Goal: Task Accomplishment & Management: Manage account settings

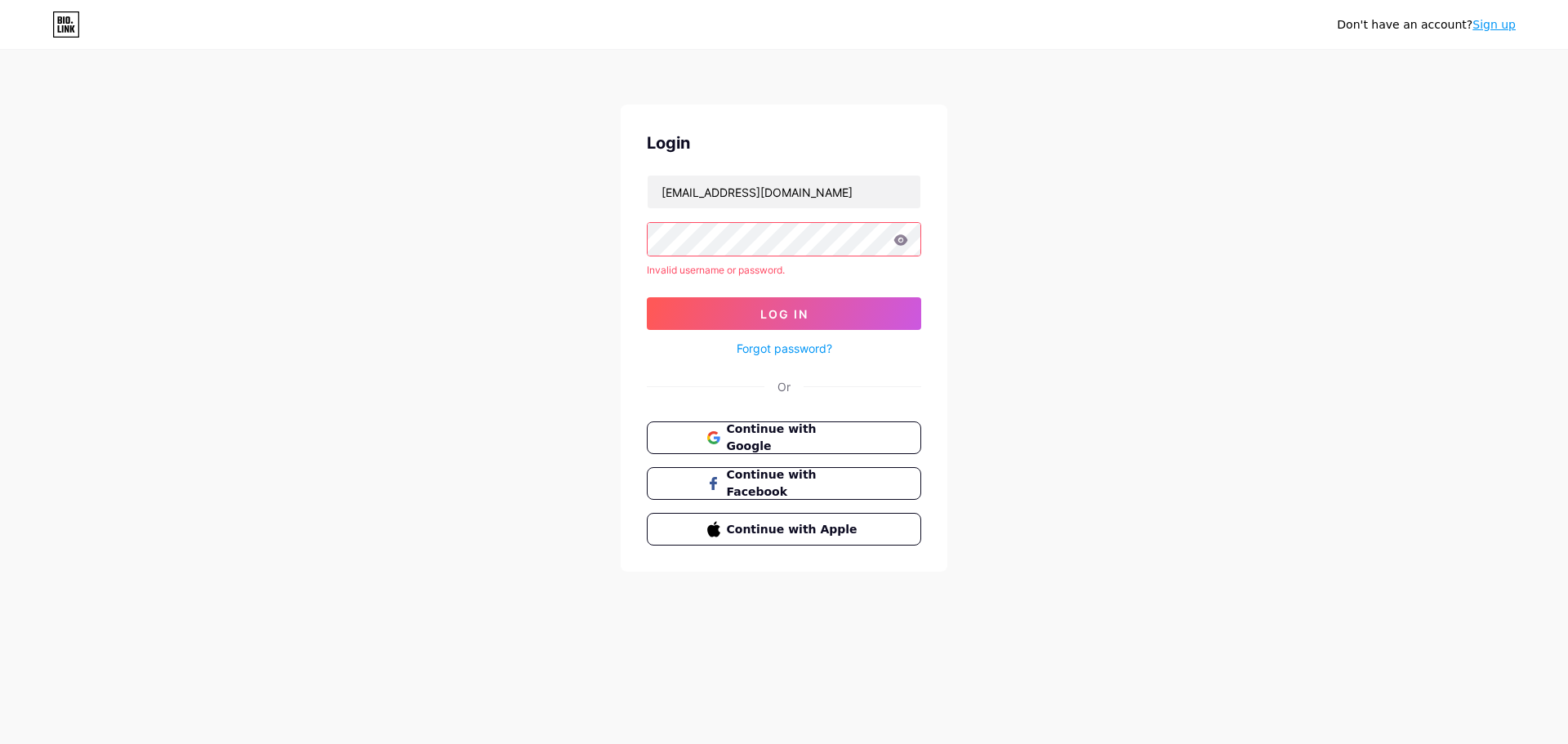
click at [65, 30] on icon at bounding box center [67, 29] width 5 height 7
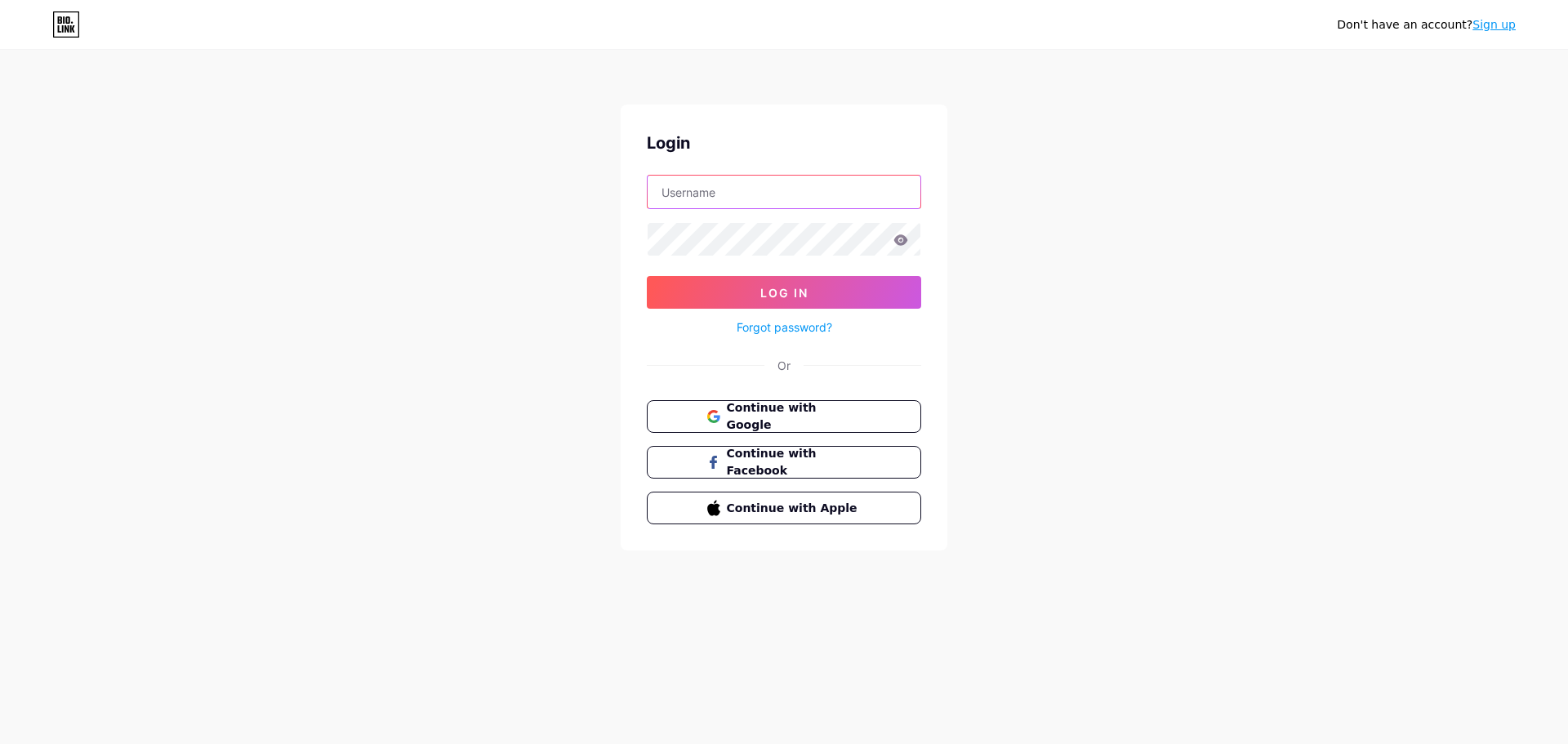
type input "[EMAIL_ADDRESS][DOMAIN_NAME]"
click at [772, 326] on link "Forgot password?" at bounding box center [784, 326] width 96 height 17
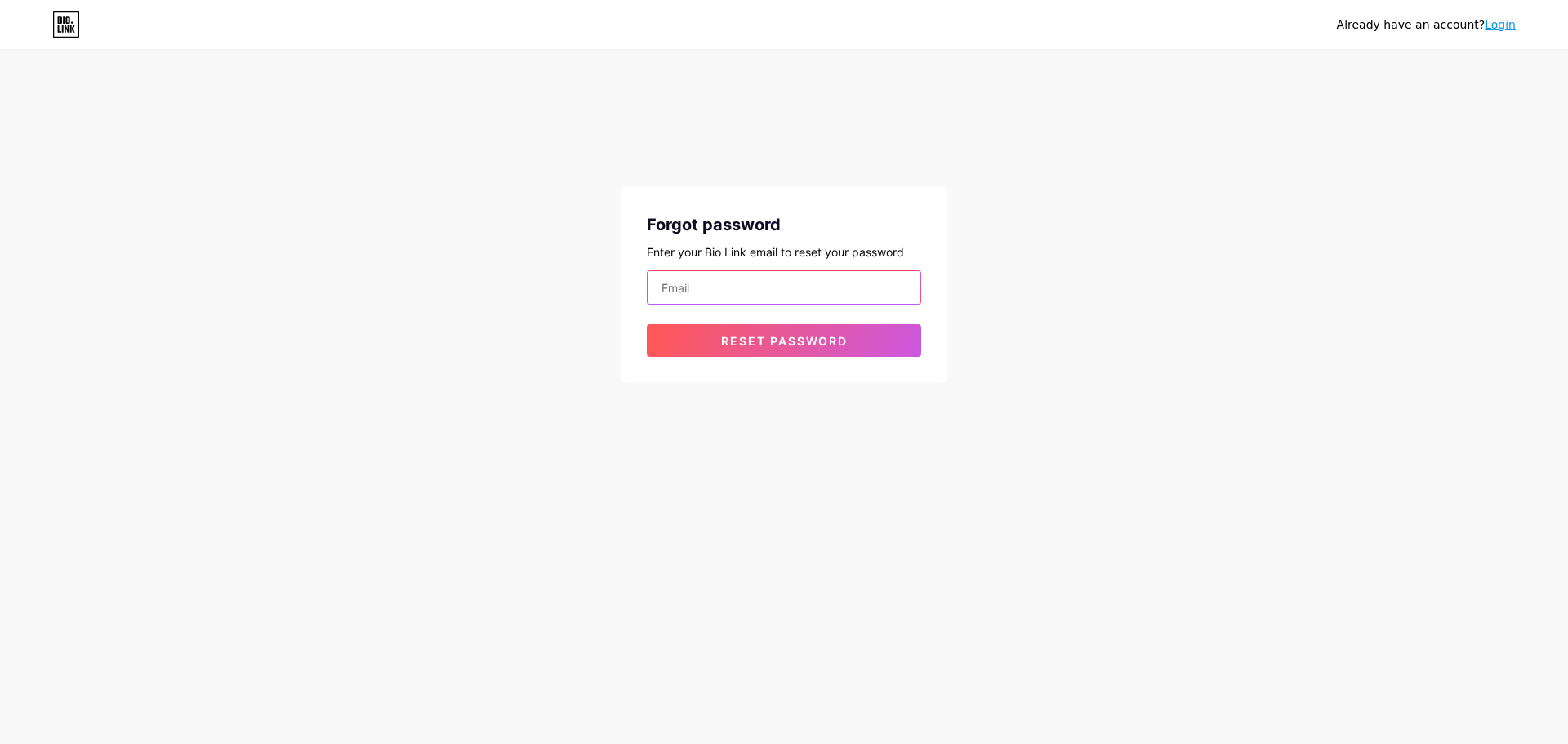
click at [776, 283] on input "email" at bounding box center [784, 288] width 273 height 32
type input "[EMAIL_ADDRESS][DOMAIN_NAME]"
click at [796, 329] on button "Reset password" at bounding box center [784, 341] width 274 height 32
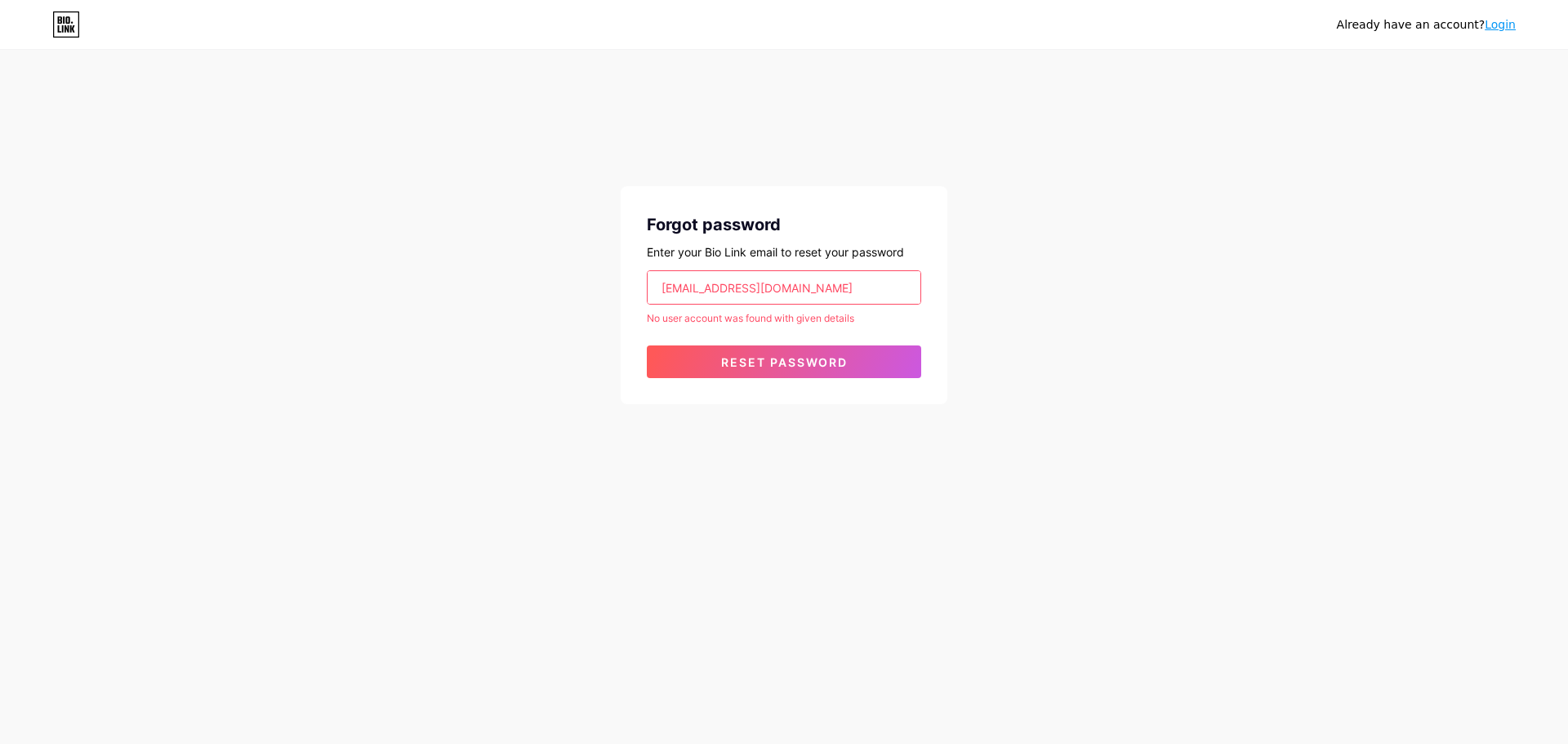
click at [58, 31] on icon at bounding box center [60, 29] width 4 height 7
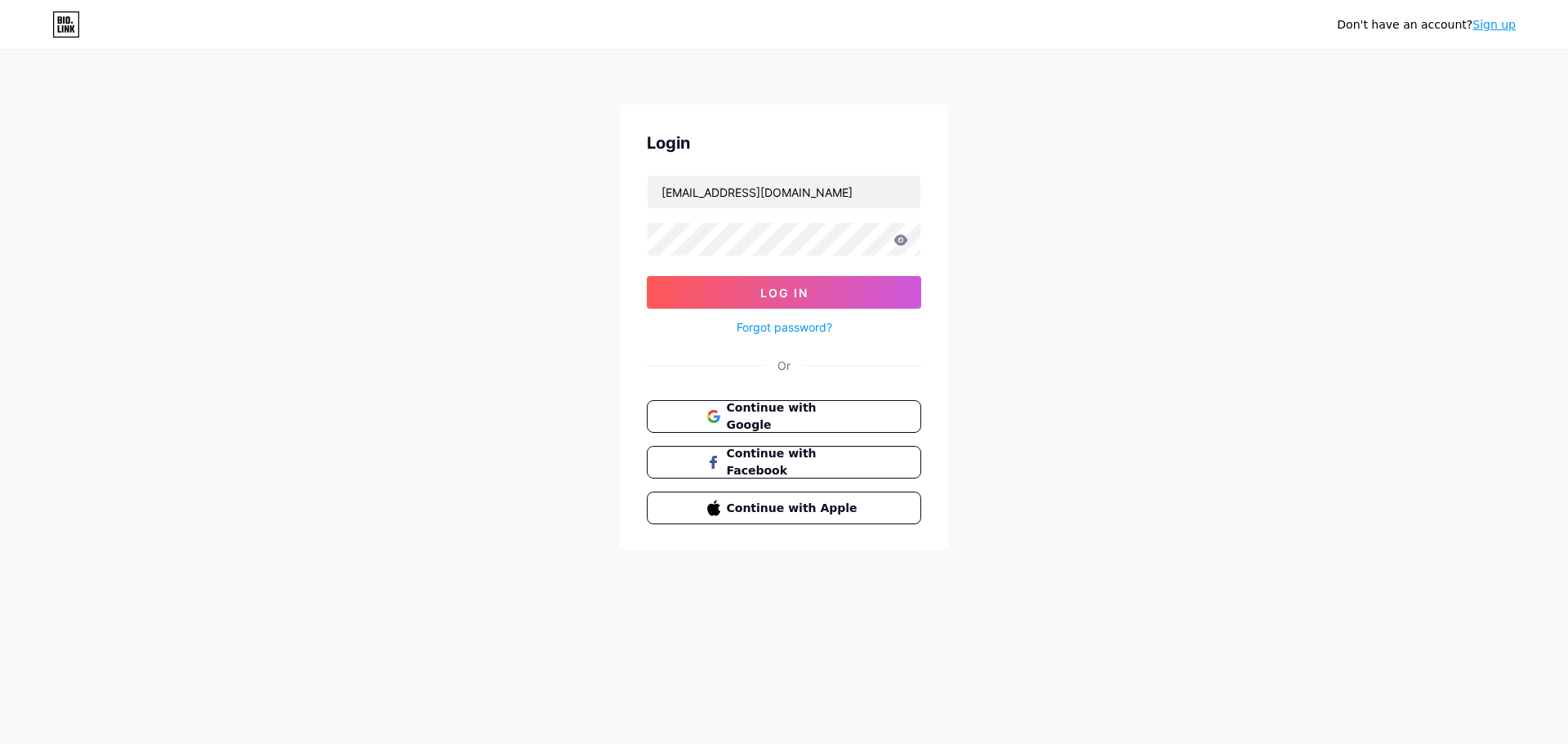
click at [1496, 24] on link "Sign up" at bounding box center [1494, 24] width 43 height 13
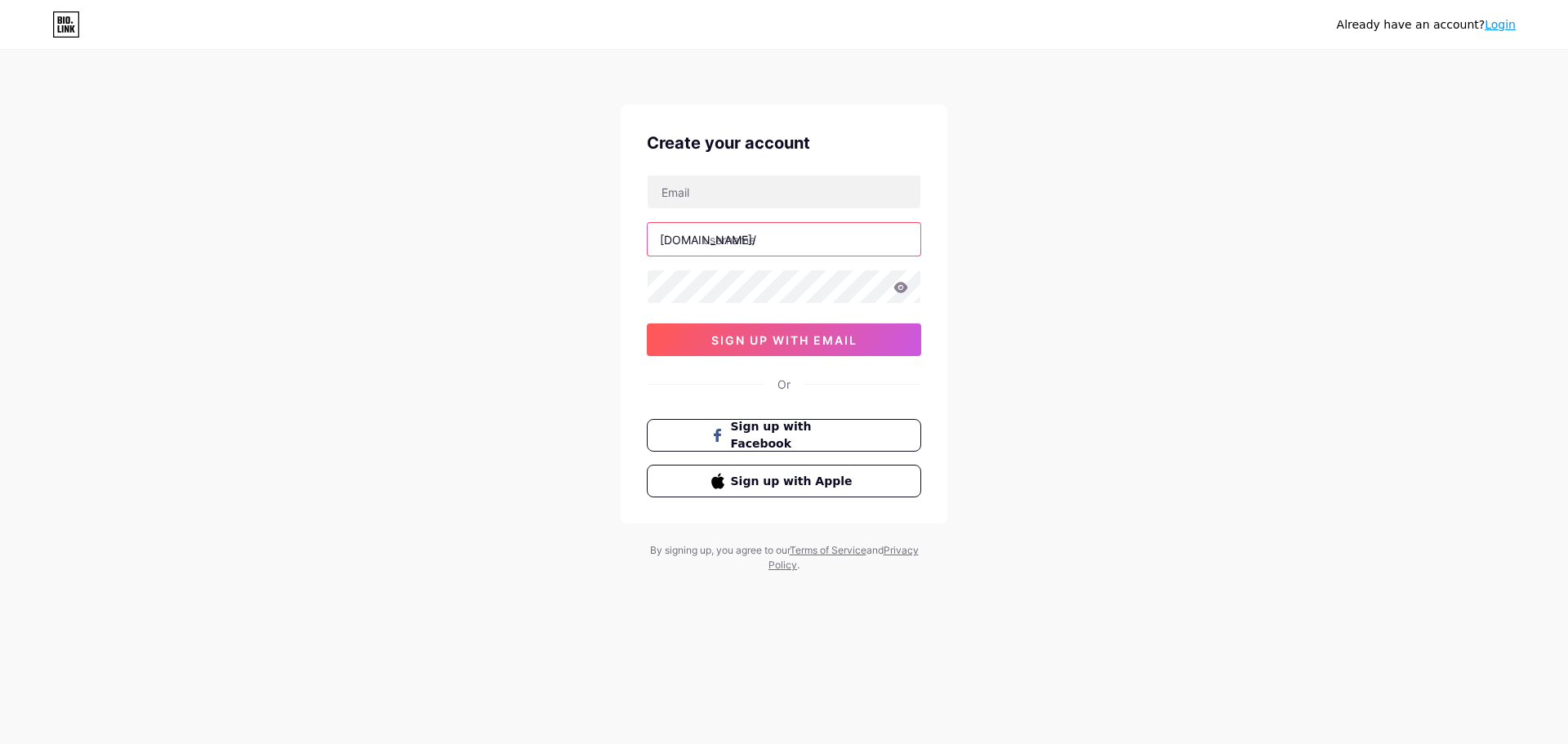
click at [754, 243] on input "text" at bounding box center [784, 239] width 273 height 32
type input "hyperphotography"
click at [706, 185] on input "text" at bounding box center [784, 192] width 273 height 32
type input "[EMAIL_ADDRESS][DOMAIN_NAME]"
click at [899, 288] on icon at bounding box center [901, 287] width 14 height 11
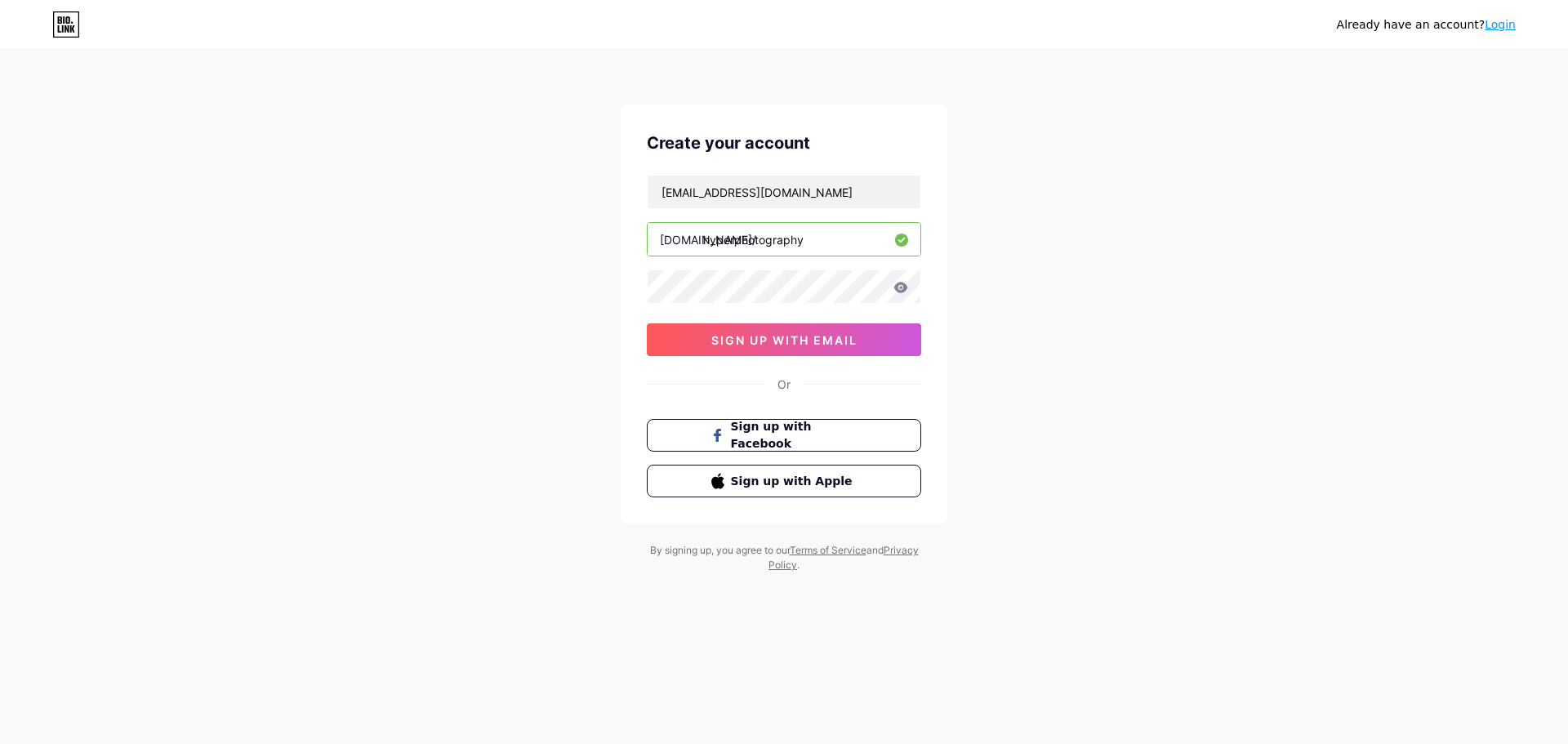
click at [899, 288] on icon at bounding box center [901, 287] width 14 height 11
click at [572, 281] on div "Already have an account? Login Create your account [EMAIL_ADDRESS][DOMAIN_NAME]…" at bounding box center [784, 312] width 1568 height 625
click at [895, 289] on icon at bounding box center [901, 287] width 14 height 11
click at [836, 343] on span "sign up with email" at bounding box center [784, 340] width 146 height 14
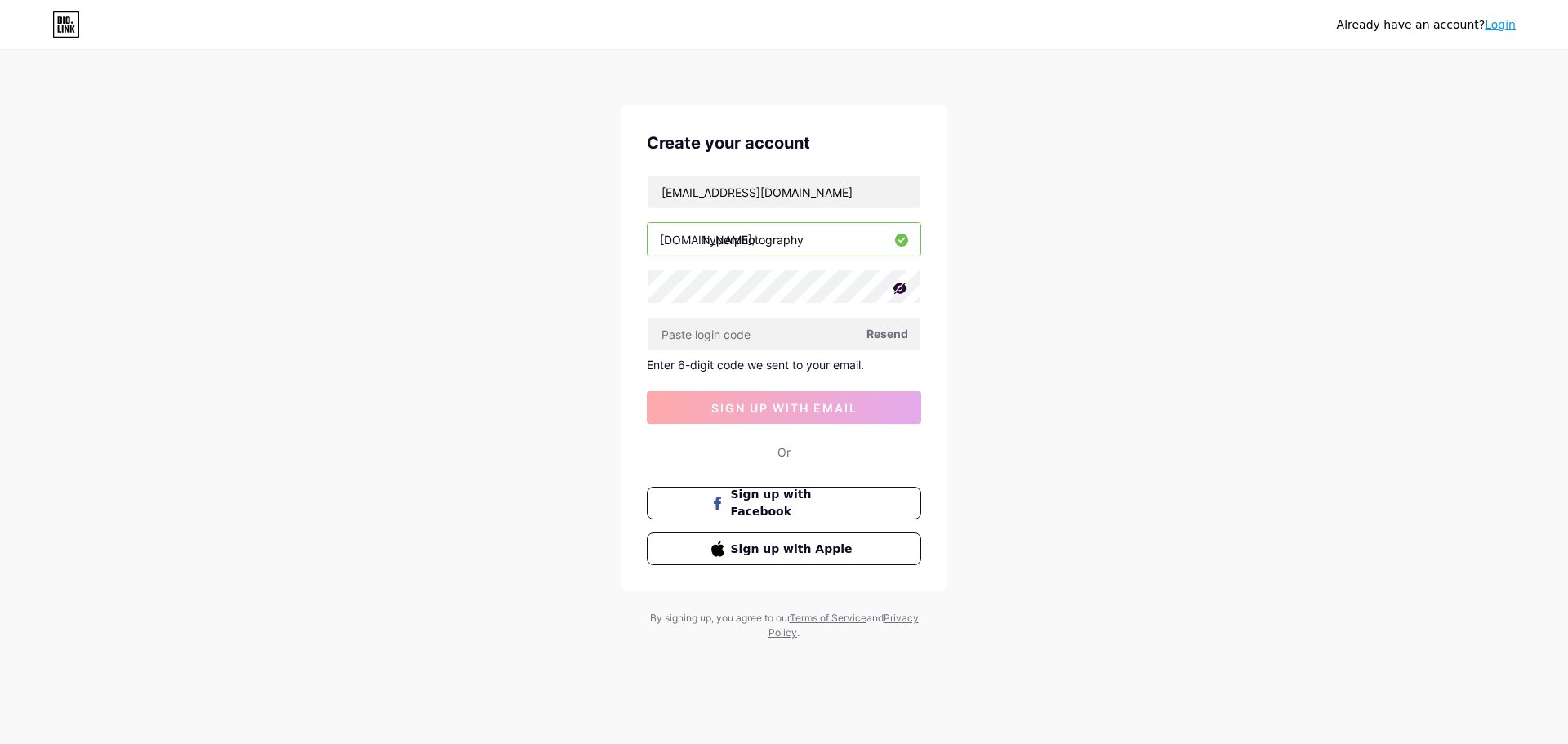
click at [891, 329] on span "Resend" at bounding box center [887, 333] width 41 height 17
paste input "793956"
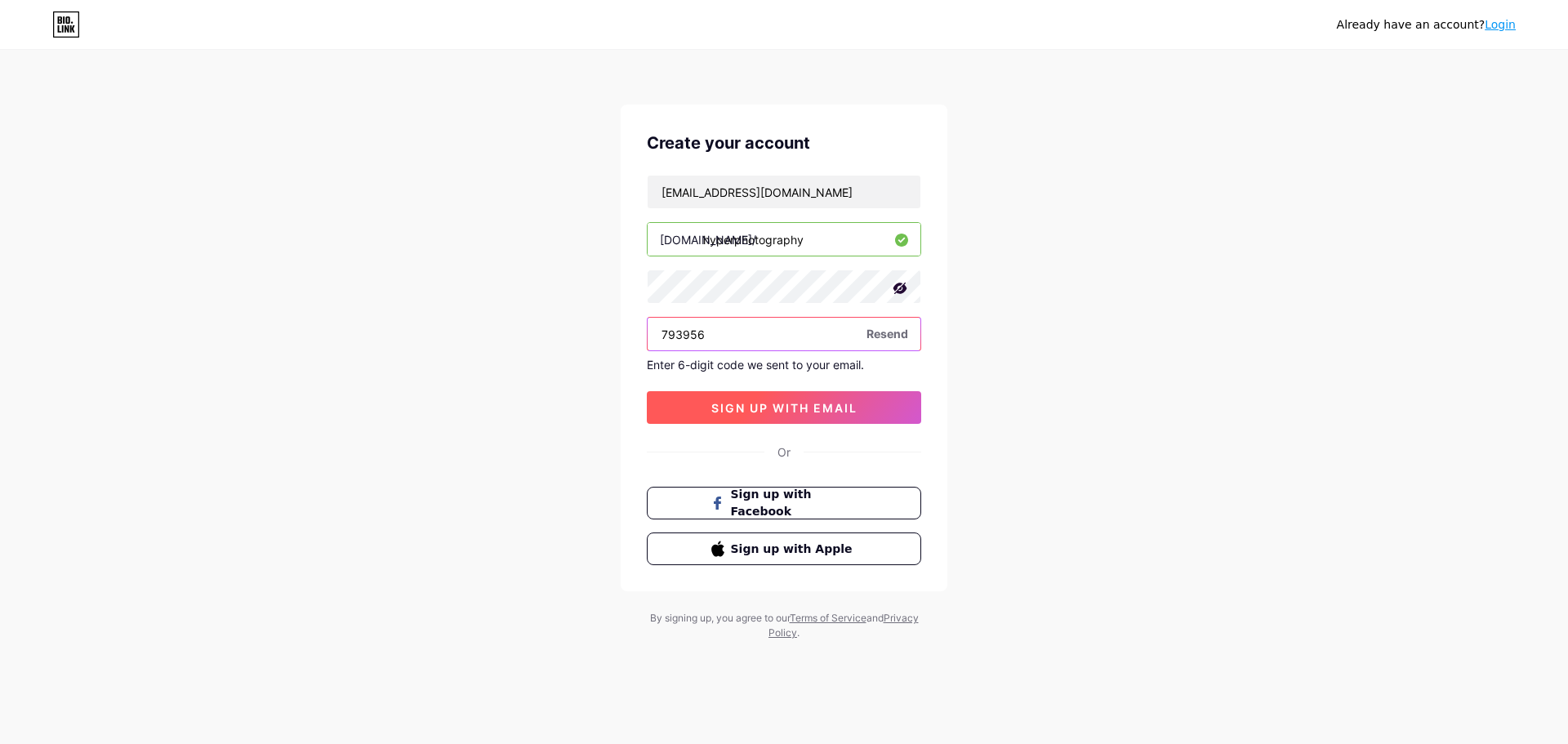
type input "793956"
click at [787, 405] on span "sign up with email" at bounding box center [784, 408] width 146 height 14
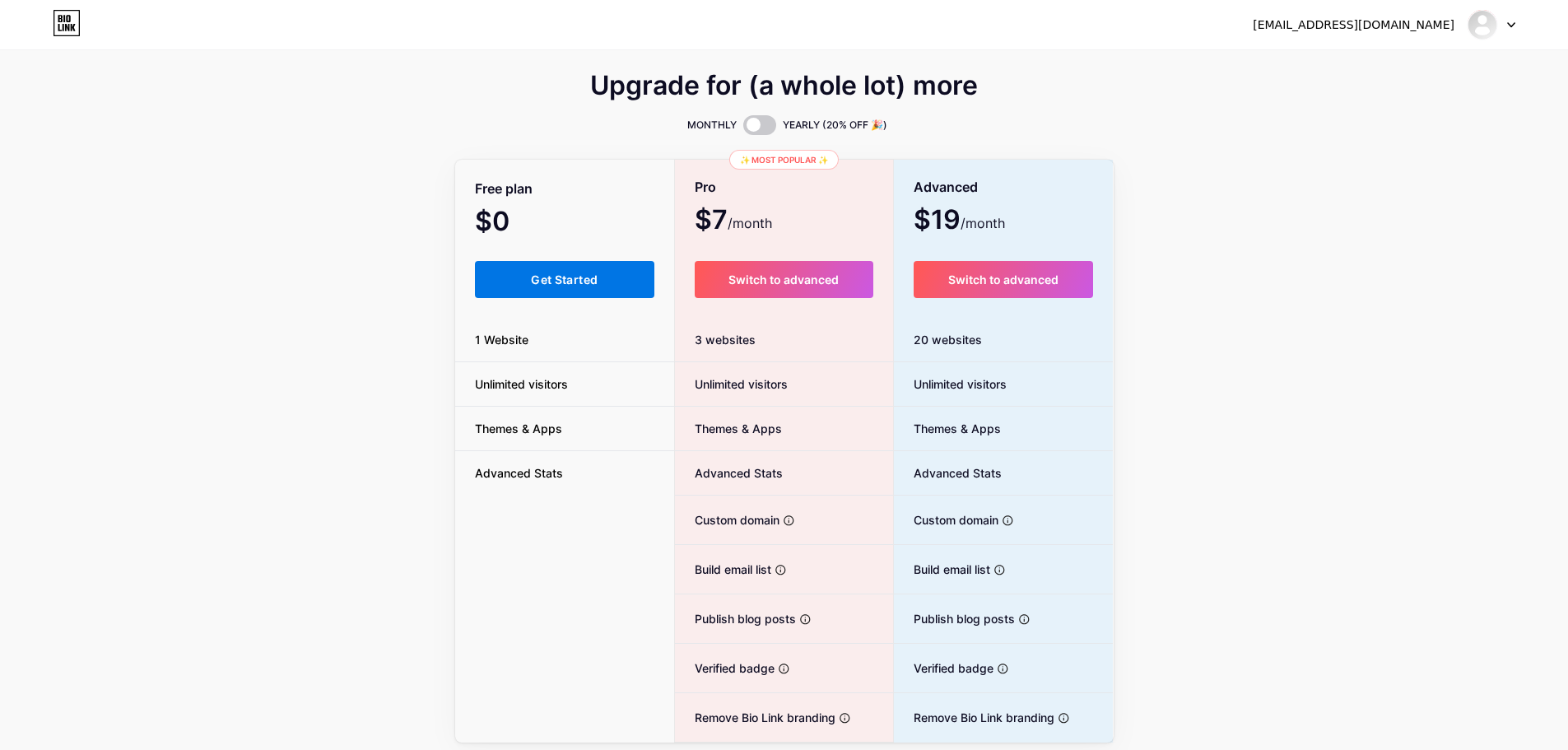
click at [590, 275] on span "Get Started" at bounding box center [564, 279] width 66 height 14
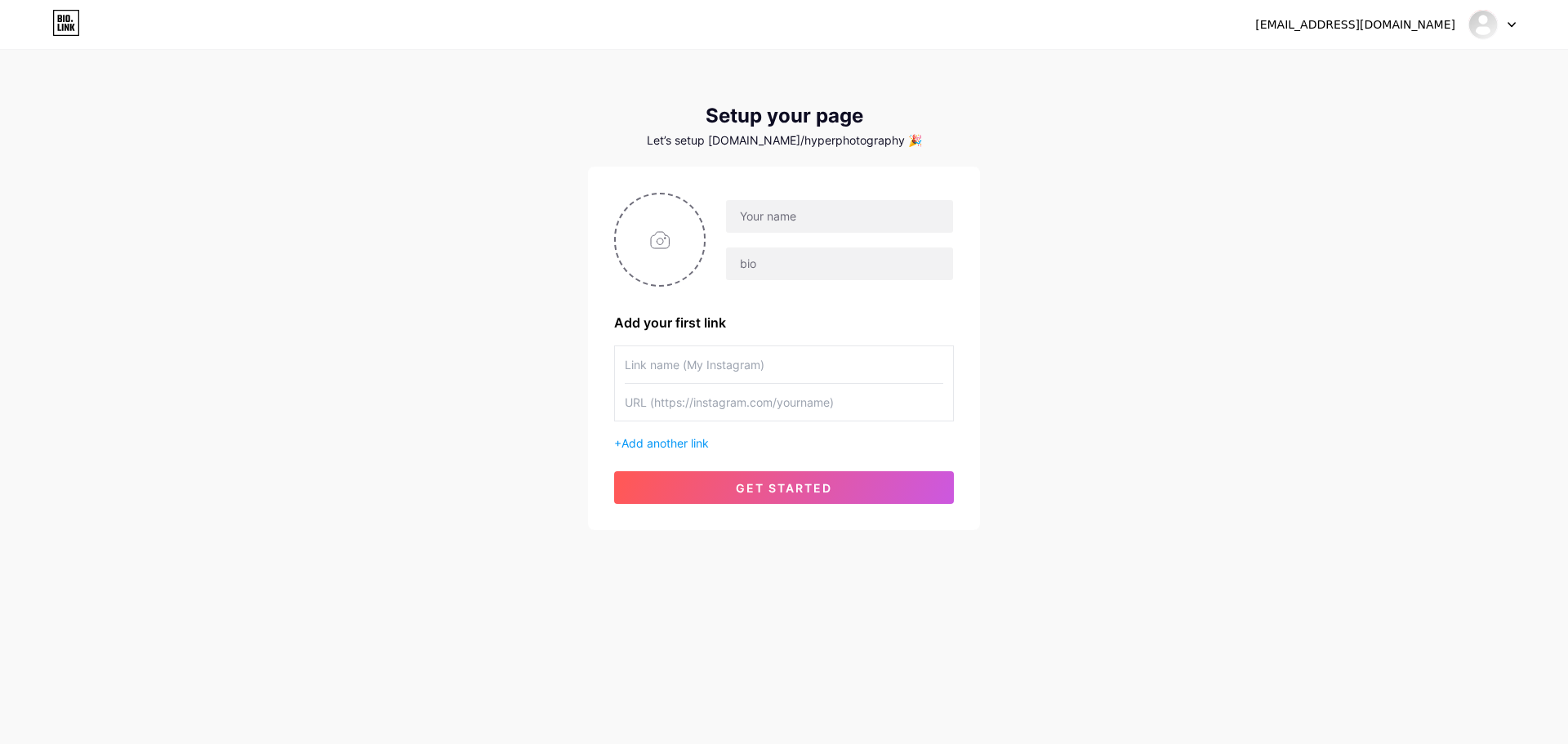
click at [1511, 23] on icon at bounding box center [1511, 24] width 8 height 5
click at [1392, 27] on div "[EMAIL_ADDRESS][DOMAIN_NAME]" at bounding box center [1355, 24] width 200 height 17
click at [1375, 69] on link "Dashboard" at bounding box center [1414, 67] width 203 height 44
click at [60, 22] on icon at bounding box center [60, 18] width 5 height 7
click at [782, 229] on input "text" at bounding box center [839, 216] width 227 height 32
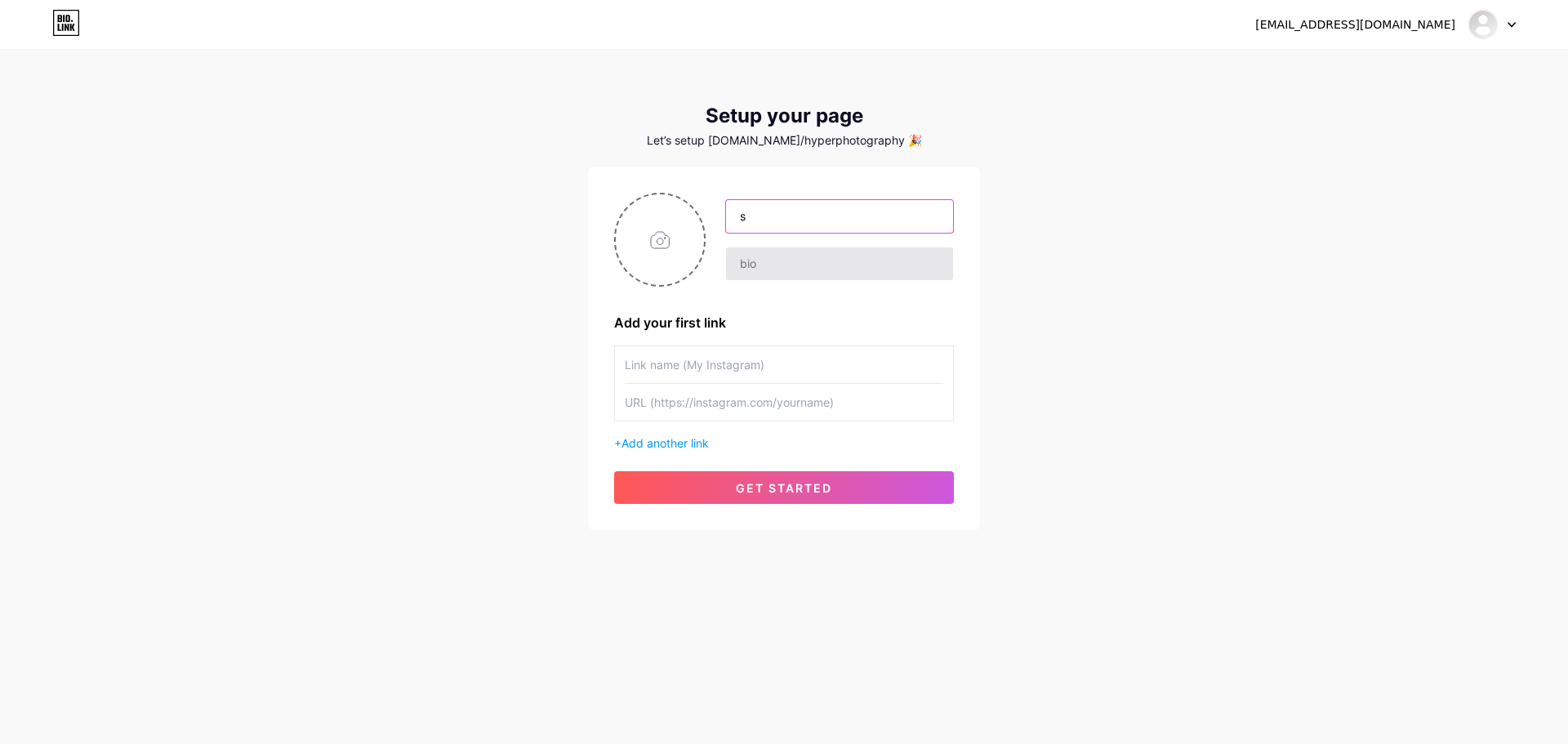
type input "s"
click at [766, 266] on input "text" at bounding box center [839, 263] width 227 height 32
type input "s"
click at [766, 367] on input "text" at bounding box center [784, 364] width 318 height 37
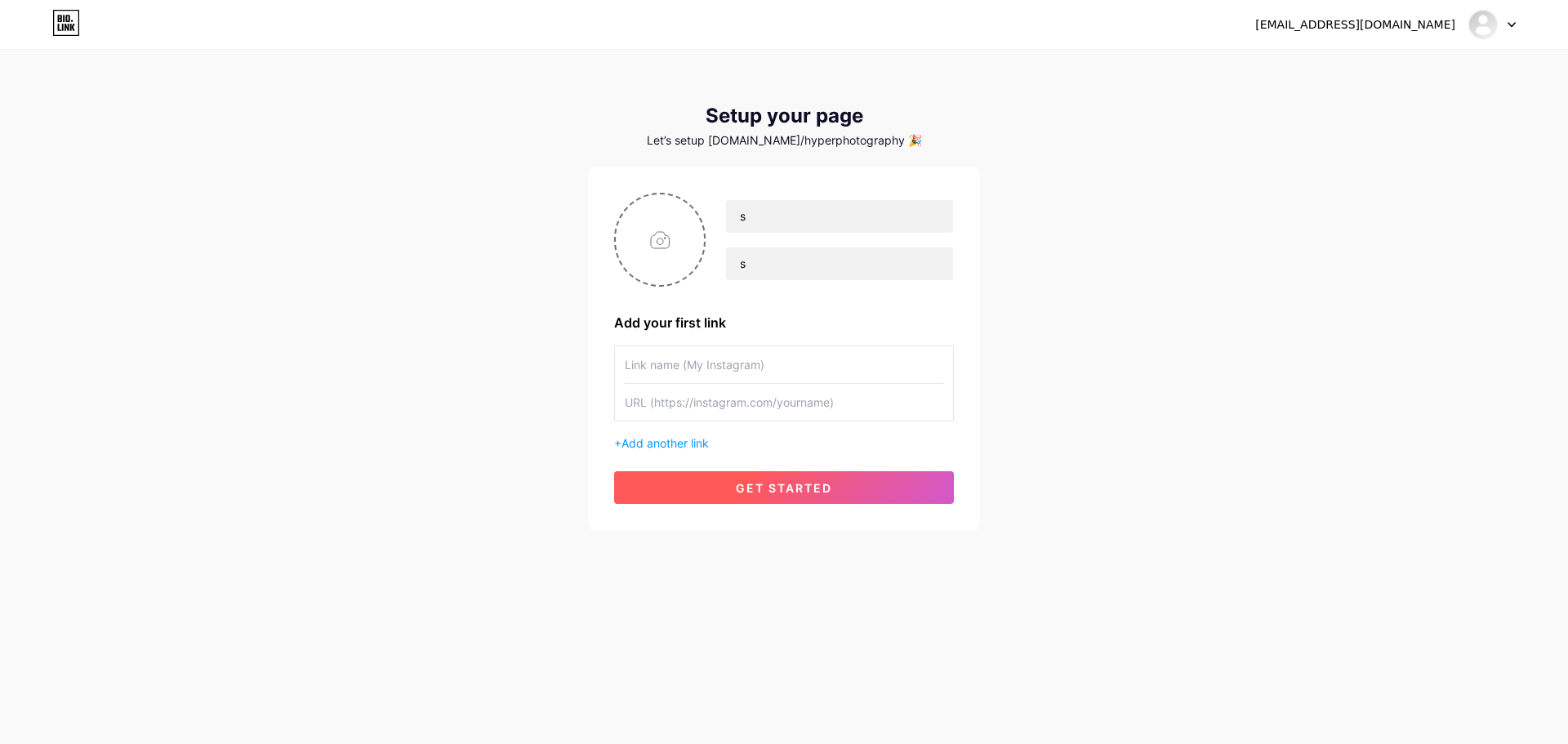
click at [780, 492] on span "get started" at bounding box center [784, 487] width 96 height 14
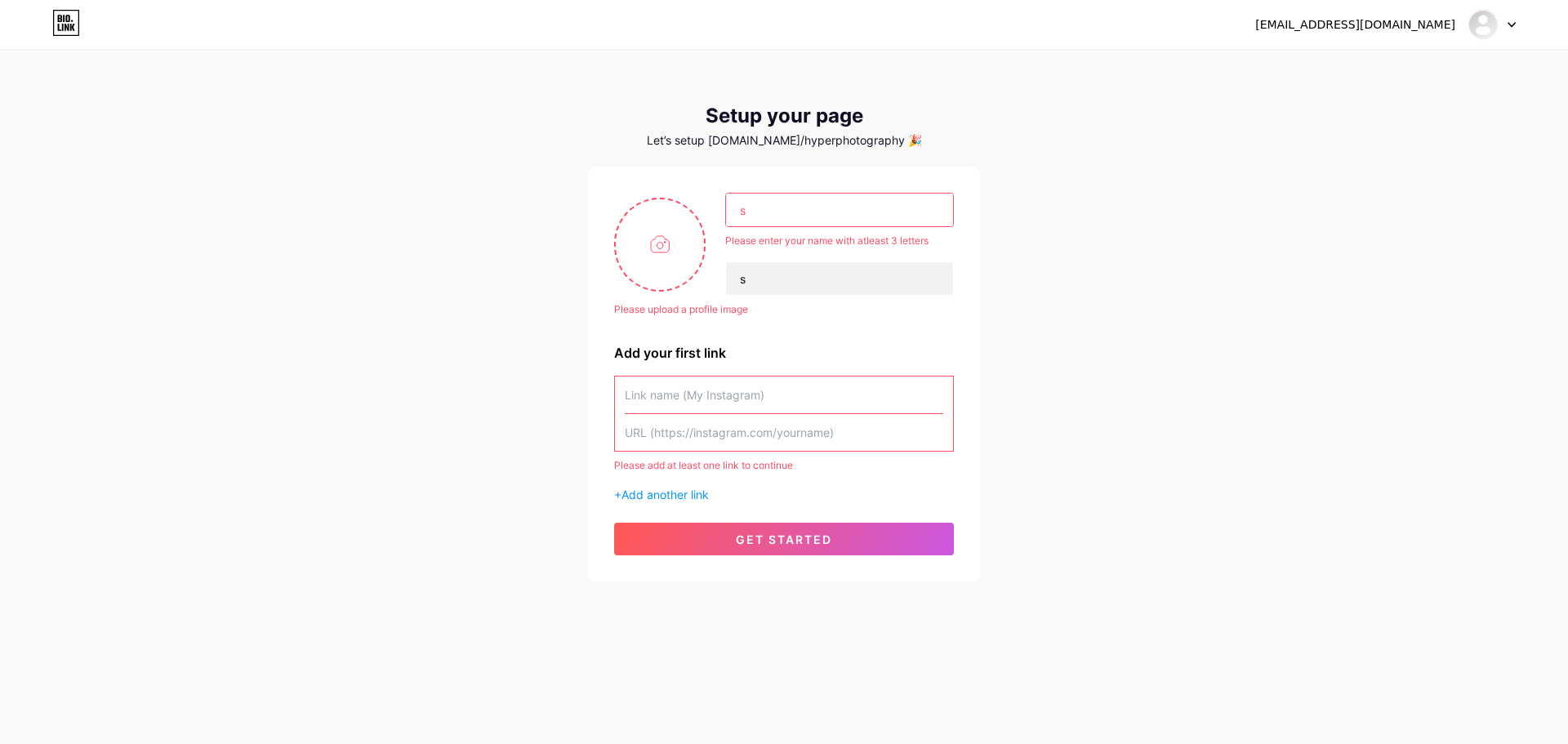
click at [764, 207] on input "s" at bounding box center [839, 210] width 227 height 32
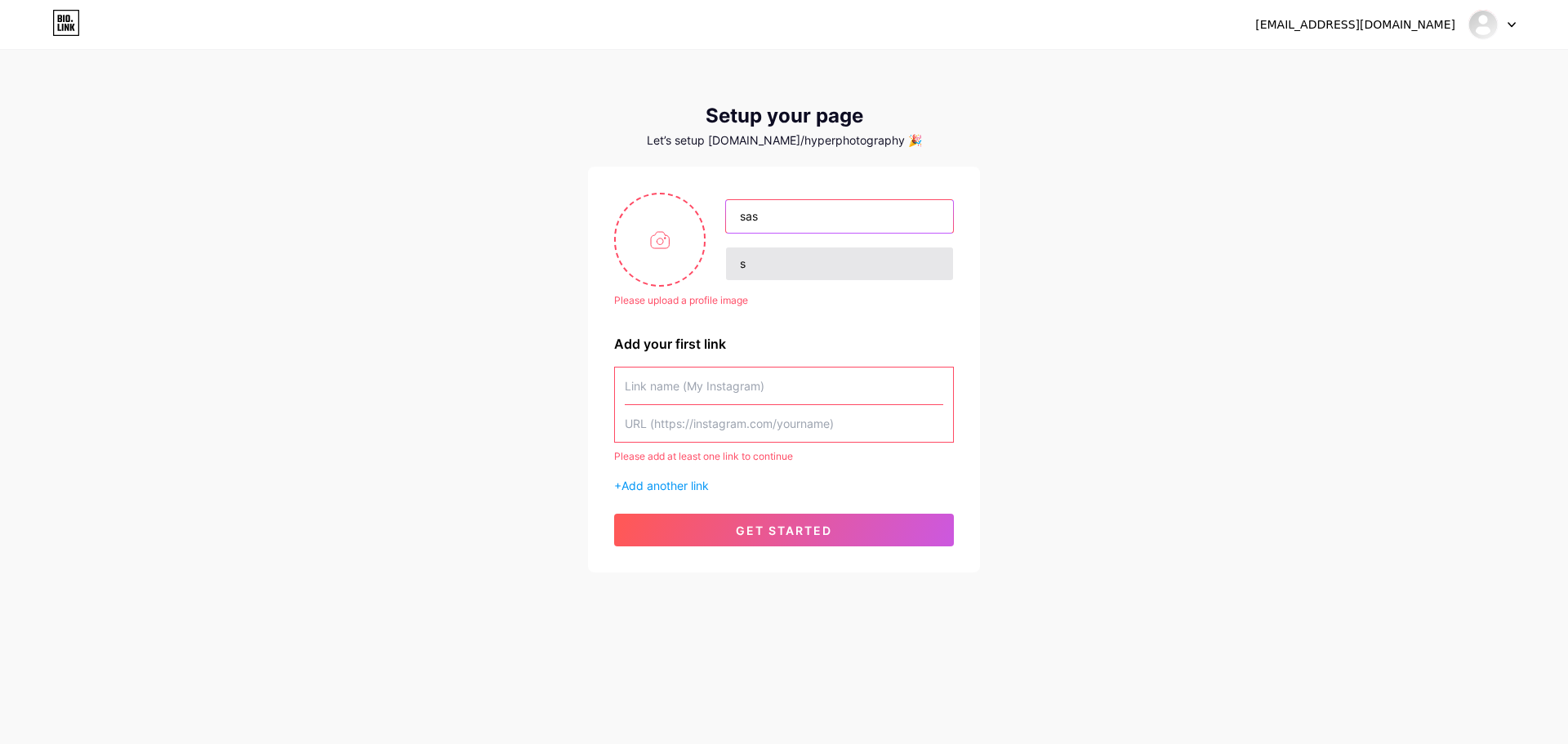
type input "sas"
click at [767, 276] on input "s" at bounding box center [839, 263] width 227 height 32
type input "ssfaafa"
click at [696, 383] on input "text" at bounding box center [784, 386] width 318 height 37
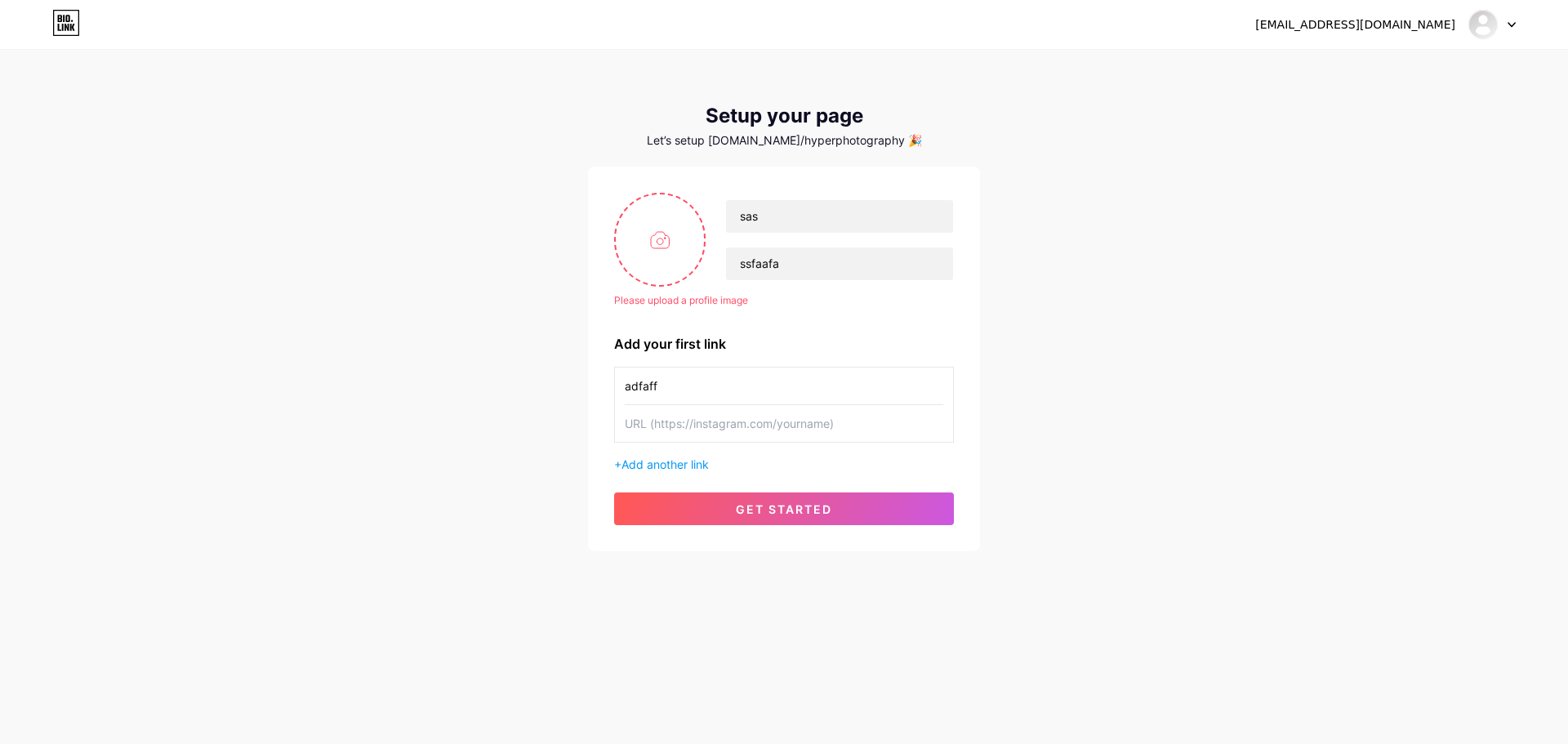
type input "adfaff"
click at [688, 427] on input "text" at bounding box center [784, 423] width 318 height 37
type input "[DOMAIN_NAME]"
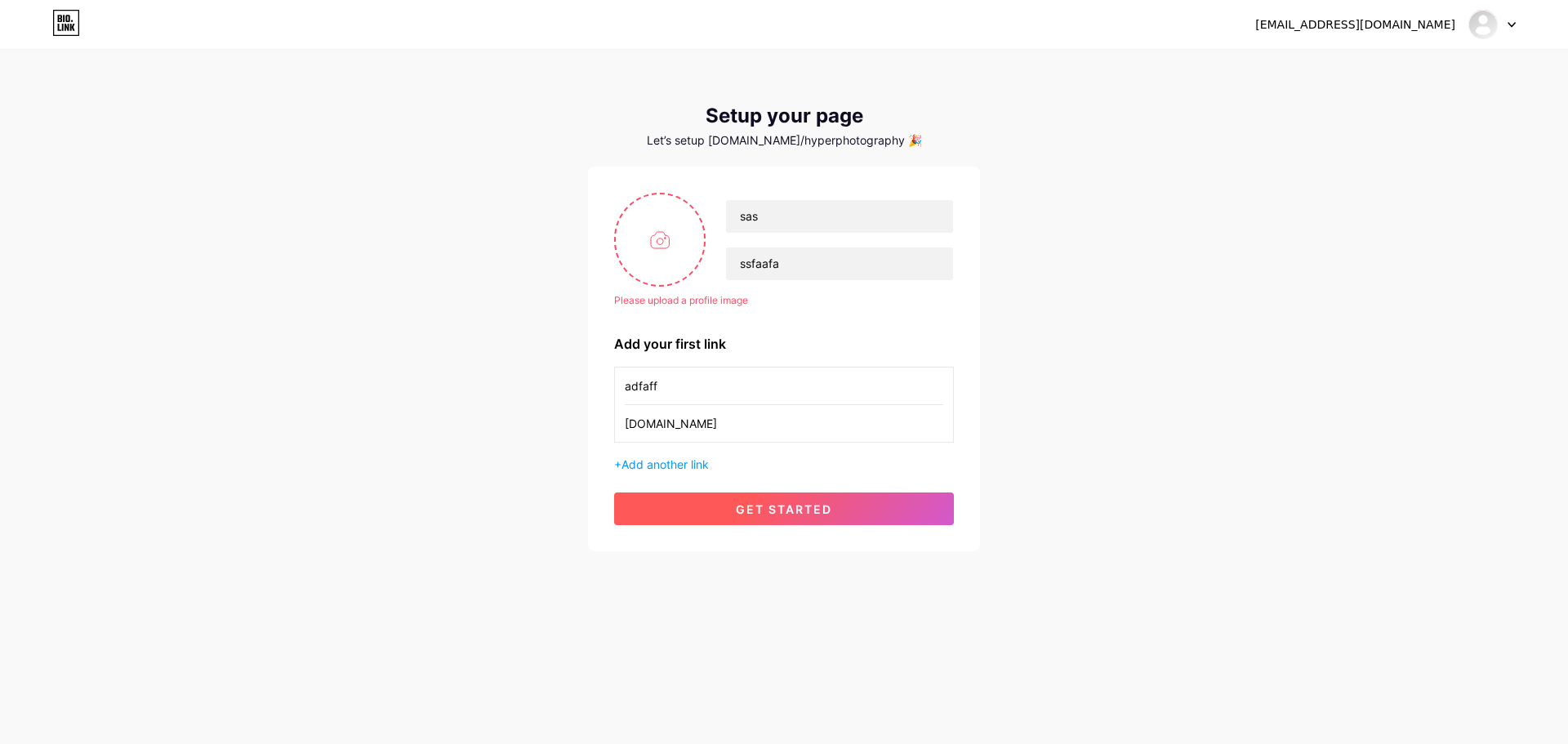
click at [671, 518] on button "get started" at bounding box center [784, 509] width 340 height 32
click at [708, 504] on button "get started" at bounding box center [784, 509] width 340 height 32
click at [651, 210] on input "file" at bounding box center [660, 240] width 88 height 91
type input "C:\fakepath\Copy of new schuil 3.png"
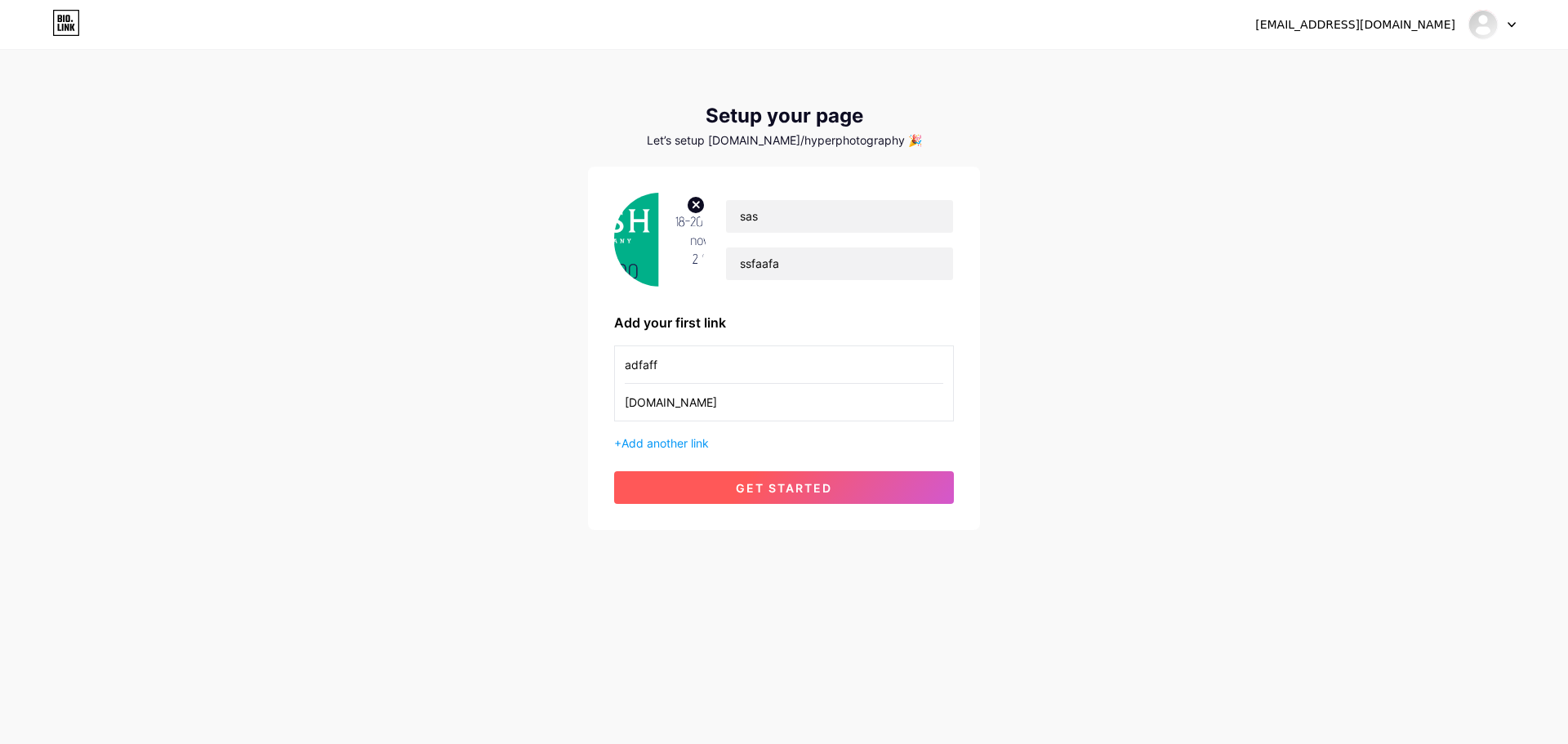
click at [771, 490] on span "get started" at bounding box center [784, 487] width 96 height 14
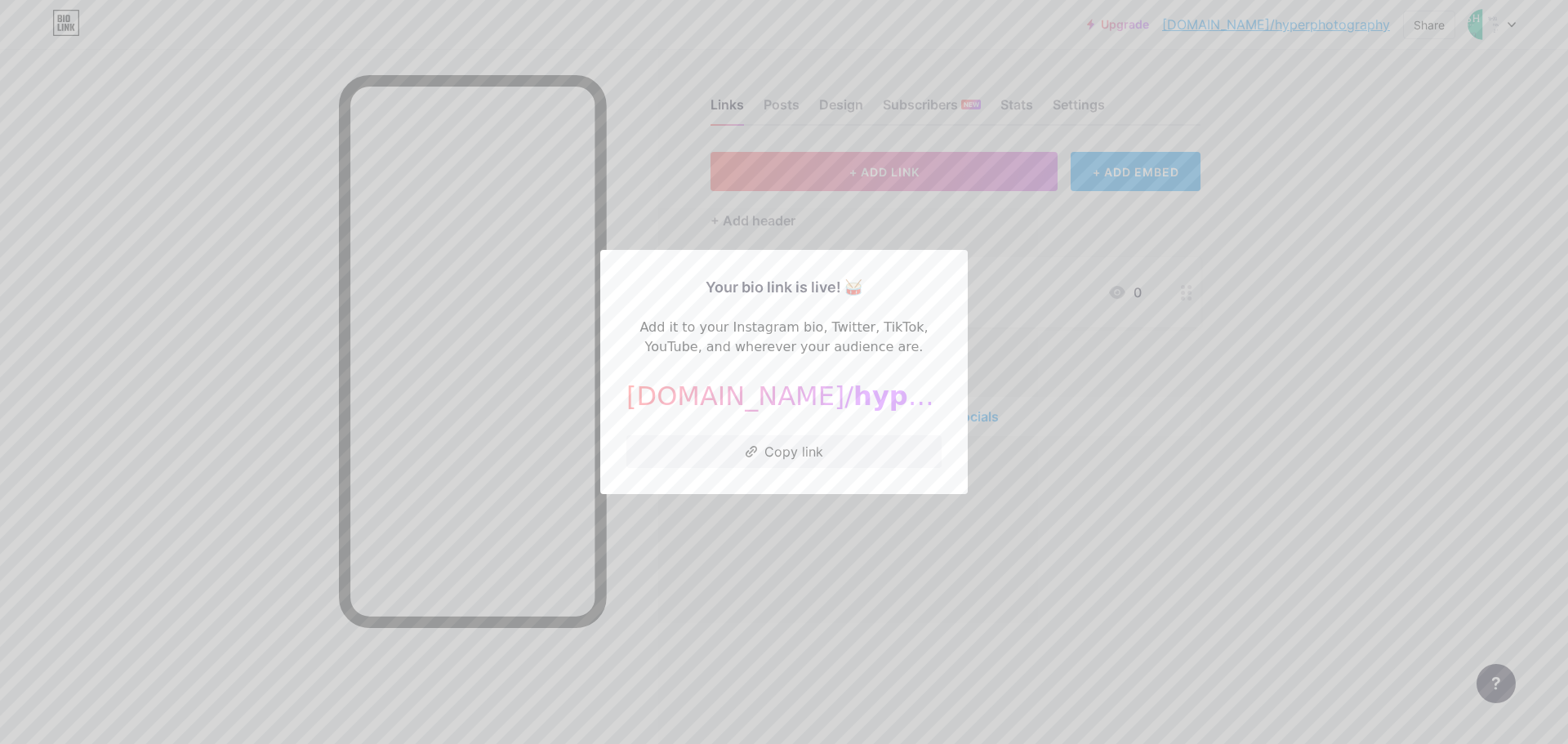
click at [737, 574] on div at bounding box center [784, 372] width 1568 height 744
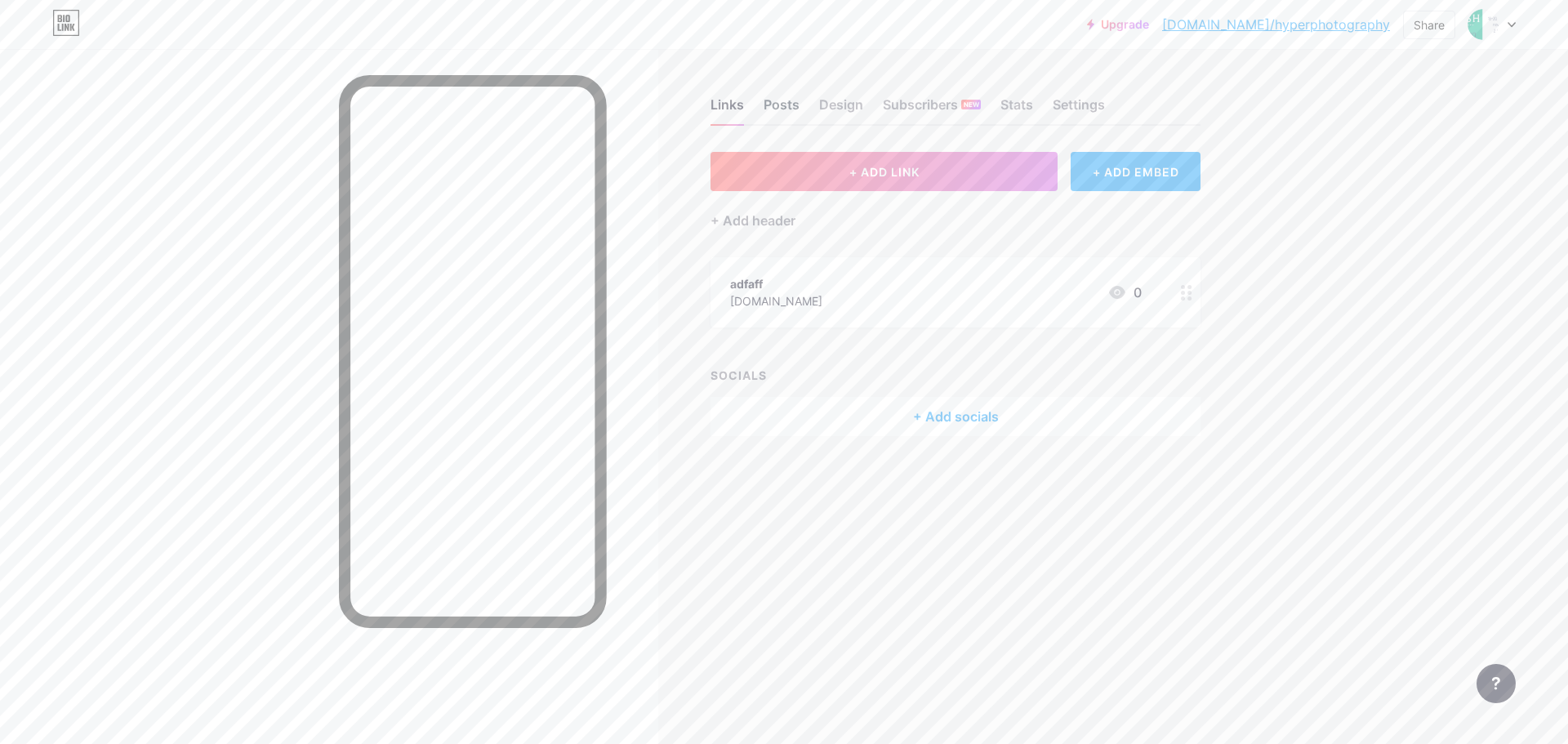
click at [778, 98] on div "Posts" at bounding box center [782, 109] width 36 height 30
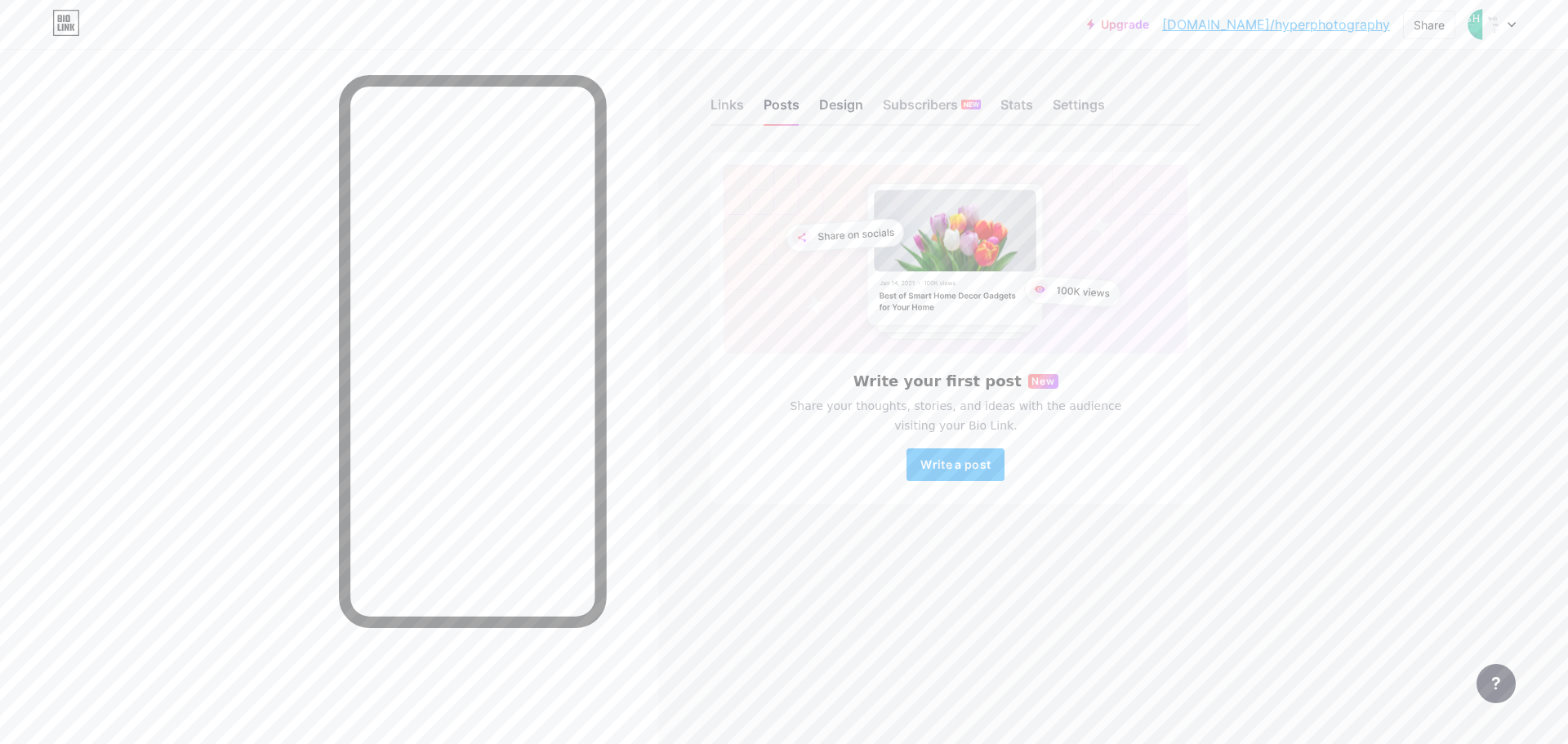
click at [836, 102] on div "Design" at bounding box center [840, 109] width 44 height 30
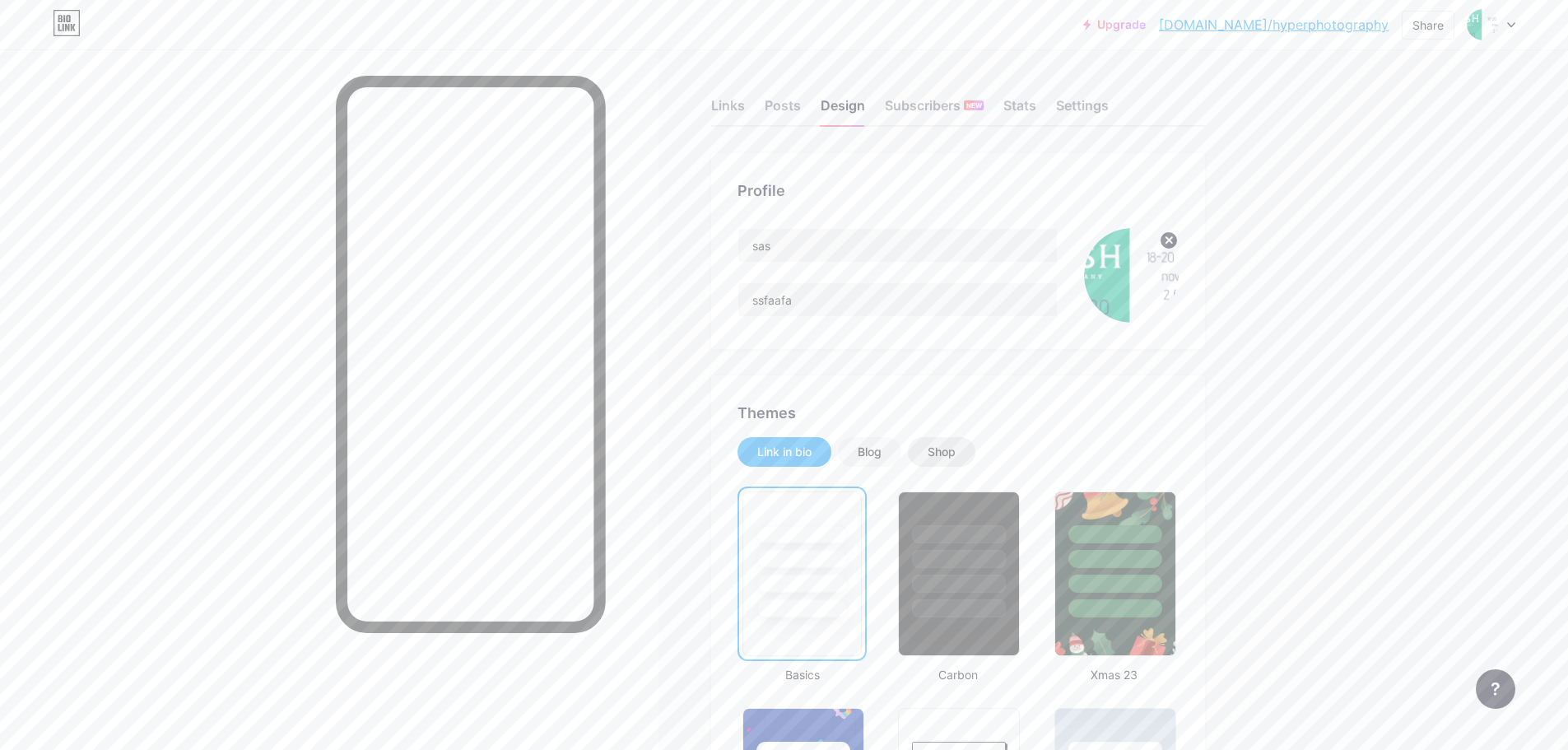
click at [950, 454] on div "Shop" at bounding box center [942, 452] width 28 height 16
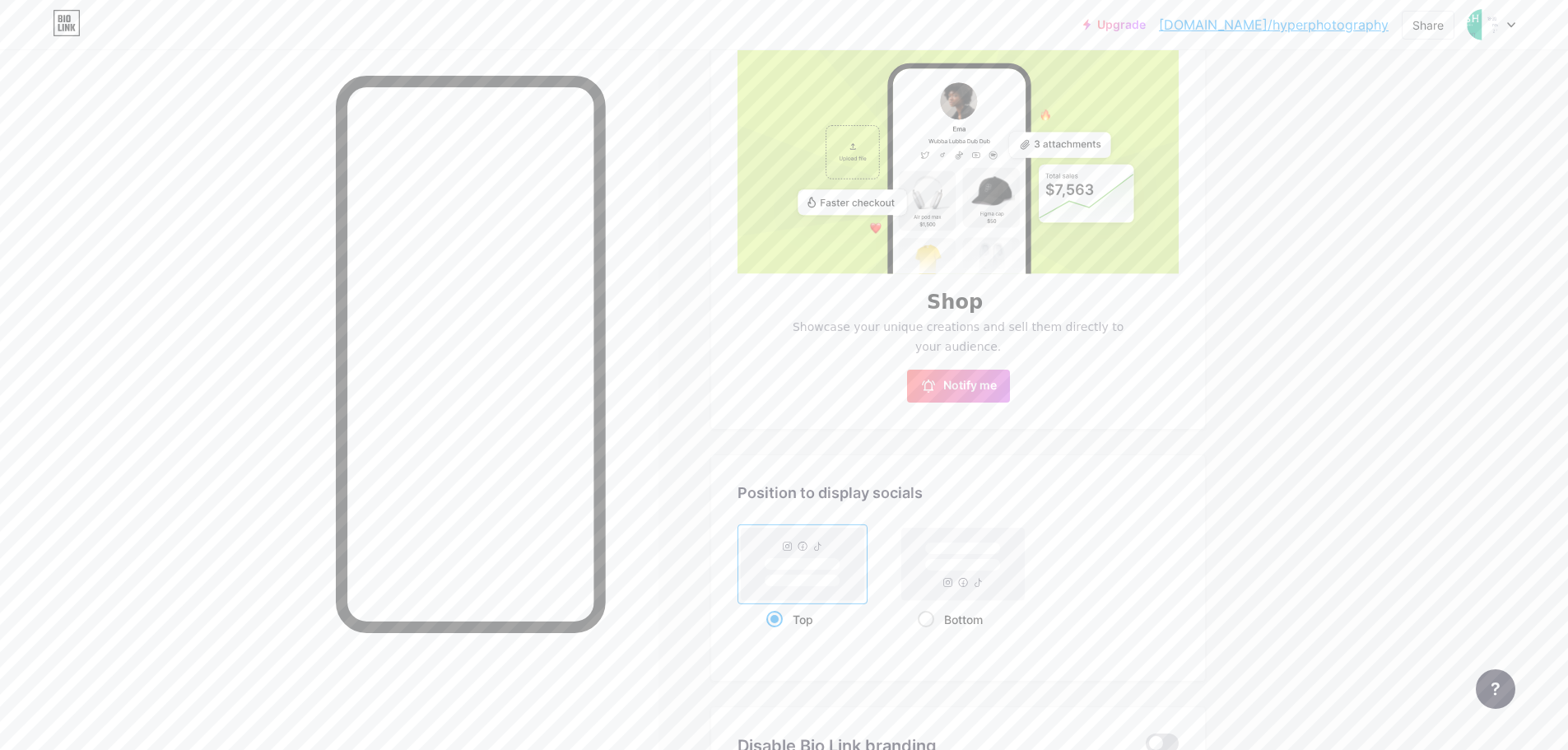
scroll to position [475, 0]
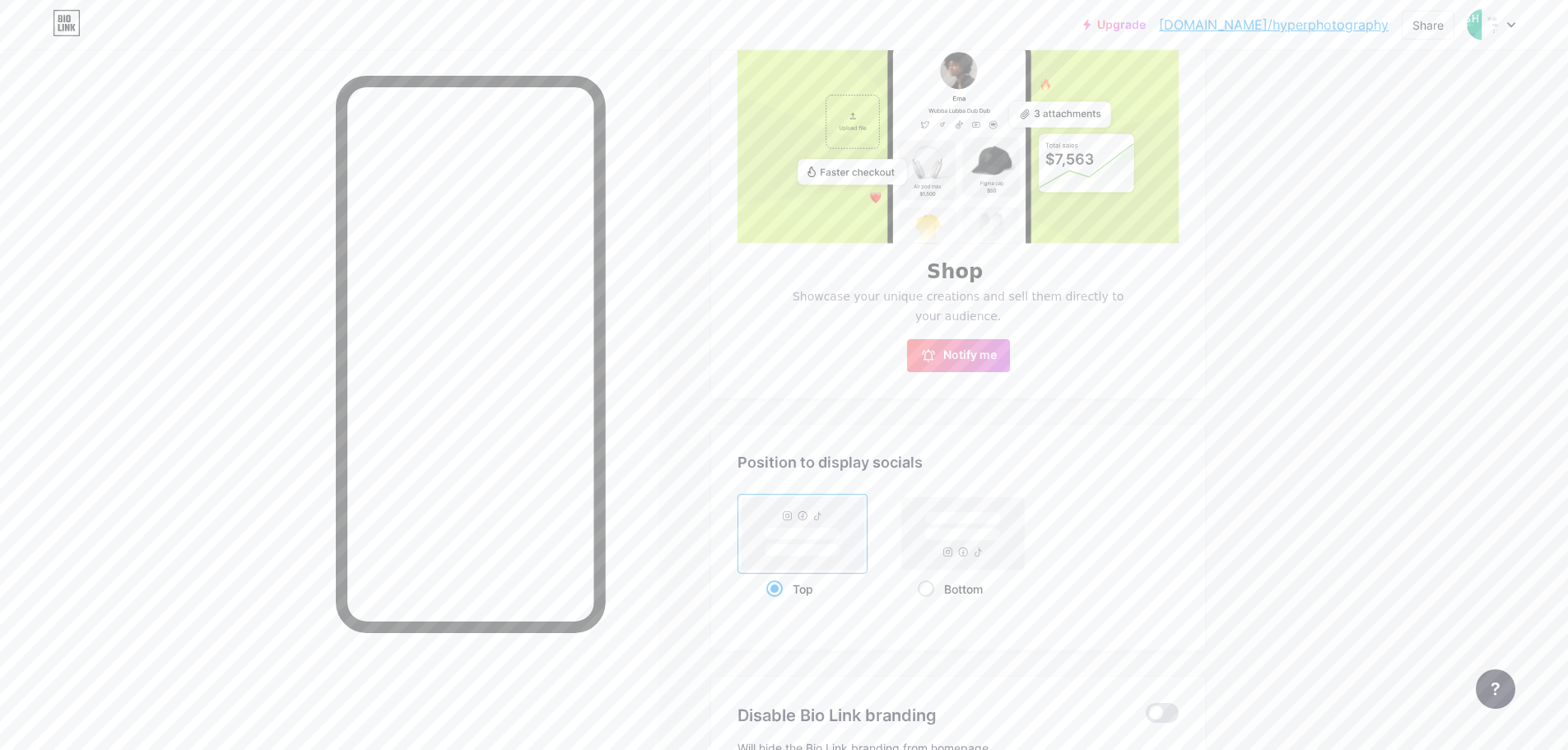
click at [861, 537] on rect at bounding box center [803, 534] width 123 height 73
click at [777, 605] on input "Top" at bounding box center [772, 610] width 11 height 11
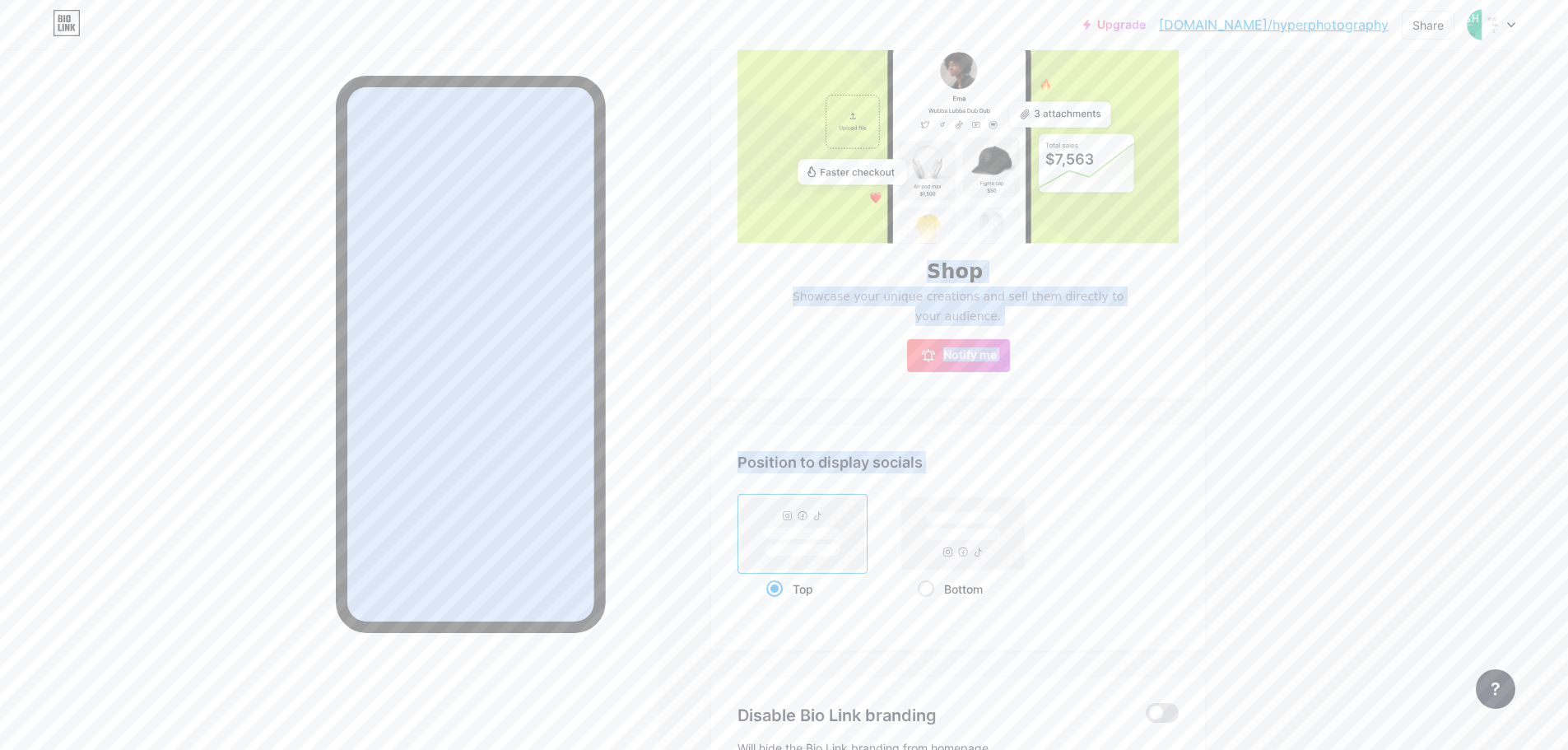
click at [1092, 379] on div "Themes Link in bio Blog Shop Shop Showcase your unique creations and sell them …" at bounding box center [958, 149] width 494 height 497
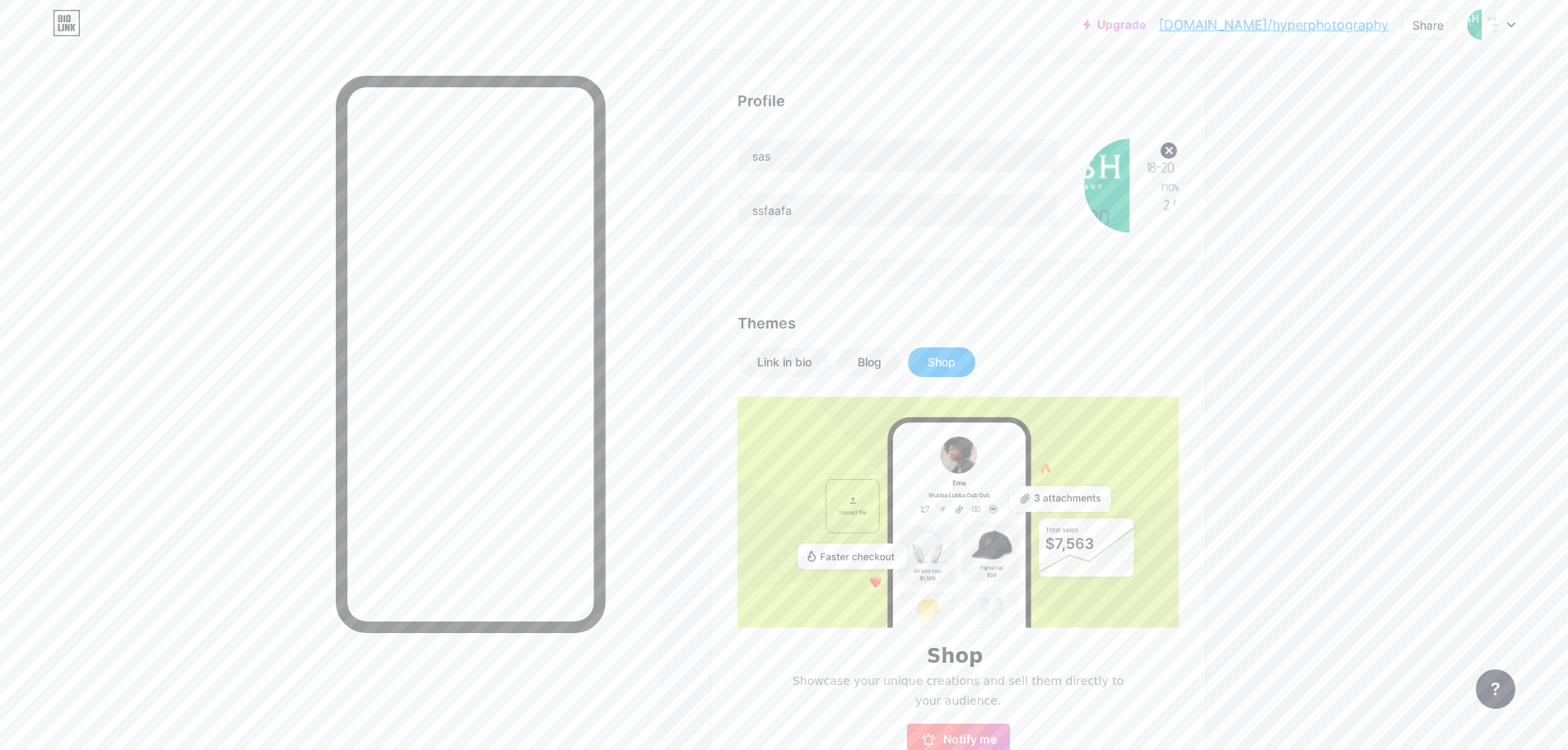
scroll to position [145, 0]
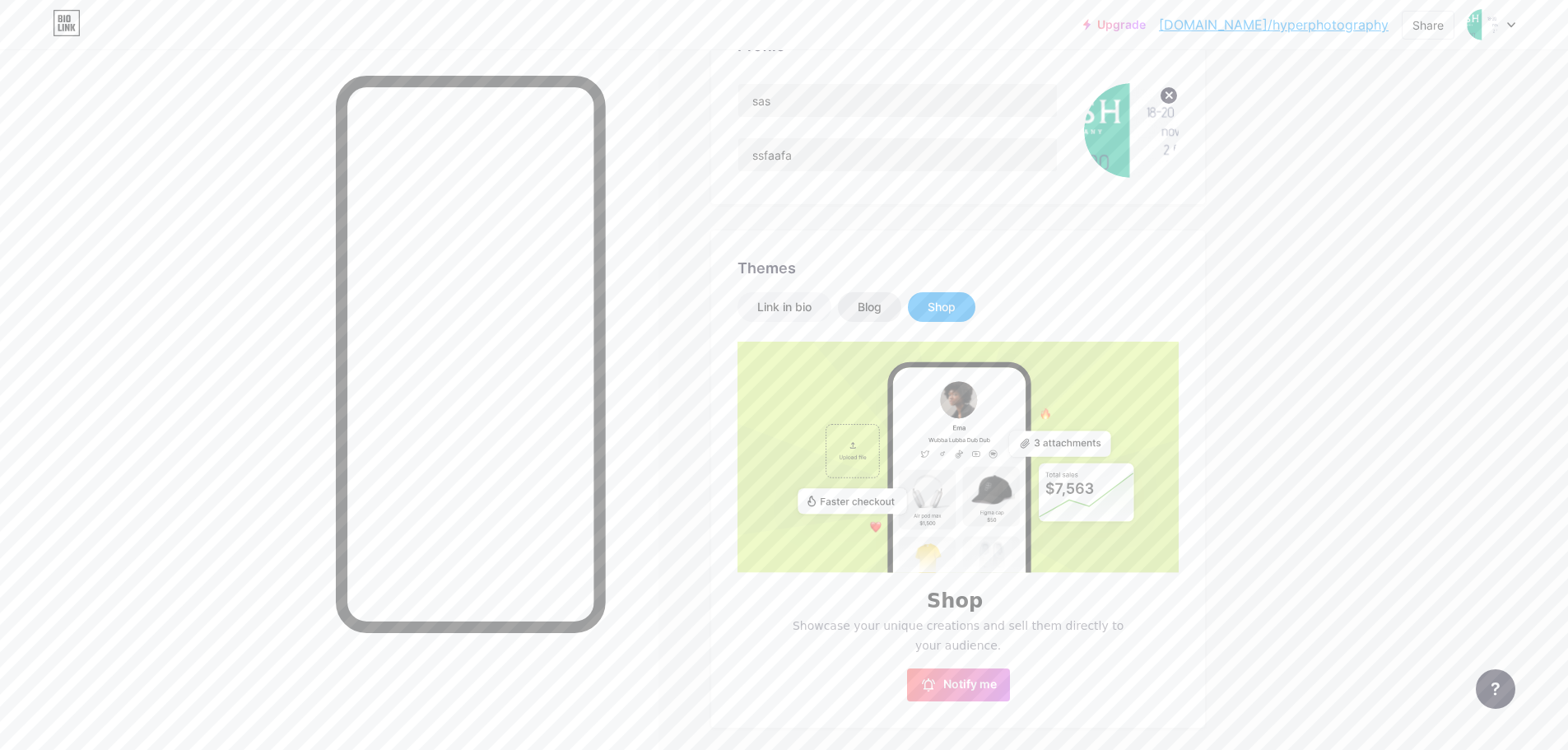
click at [882, 311] on div "Blog" at bounding box center [870, 307] width 24 height 16
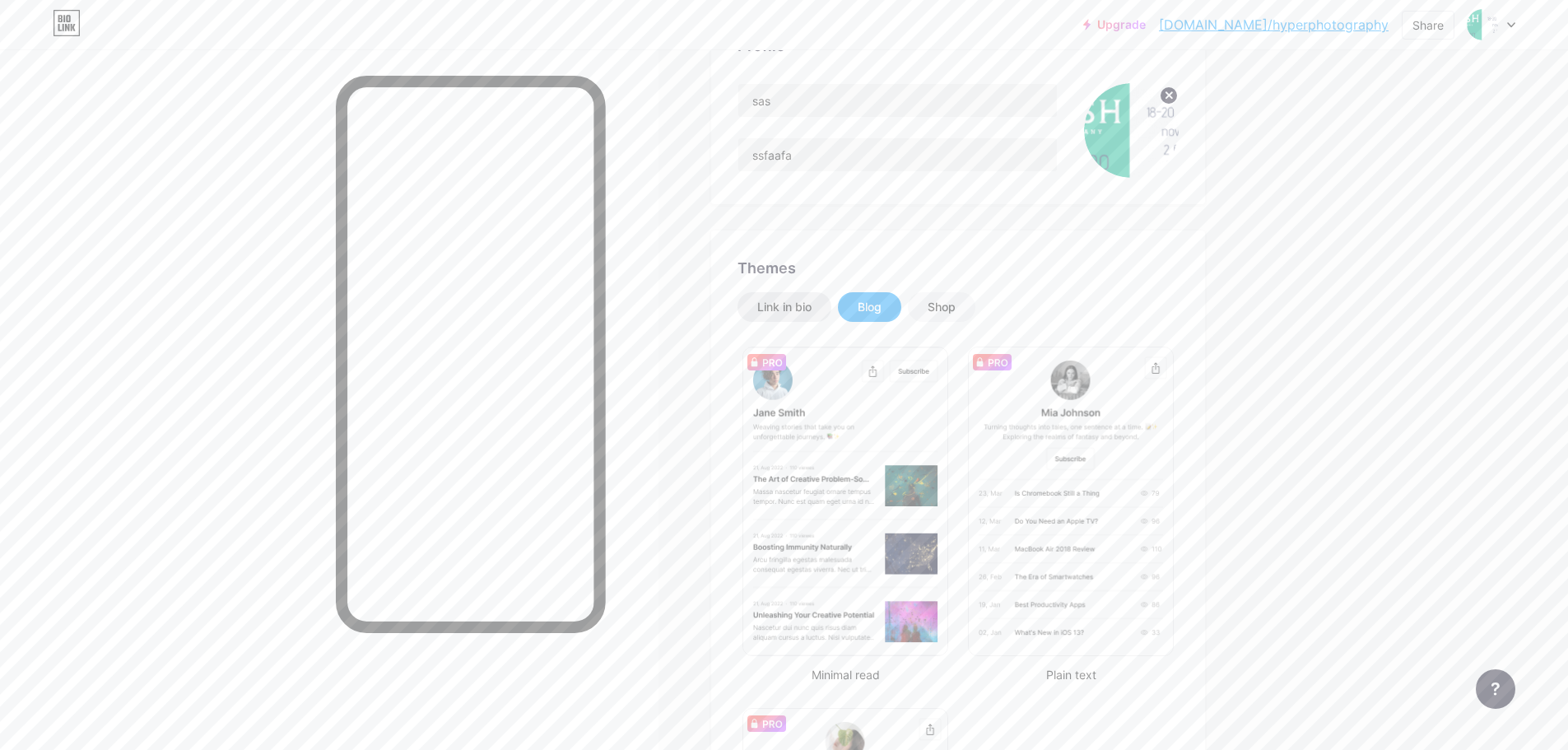
click at [788, 314] on div "Link in bio" at bounding box center [784, 307] width 55 height 16
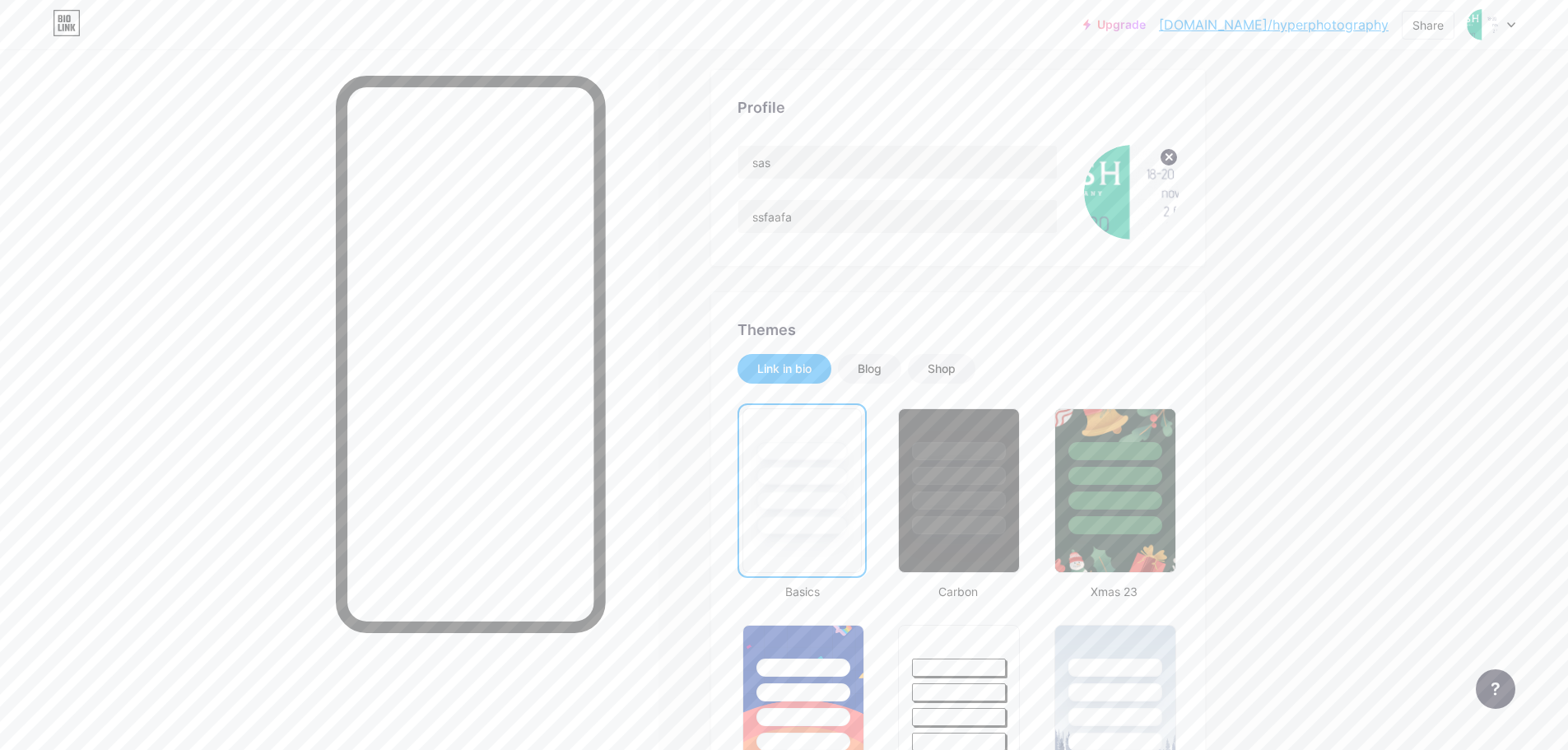
scroll to position [0, 0]
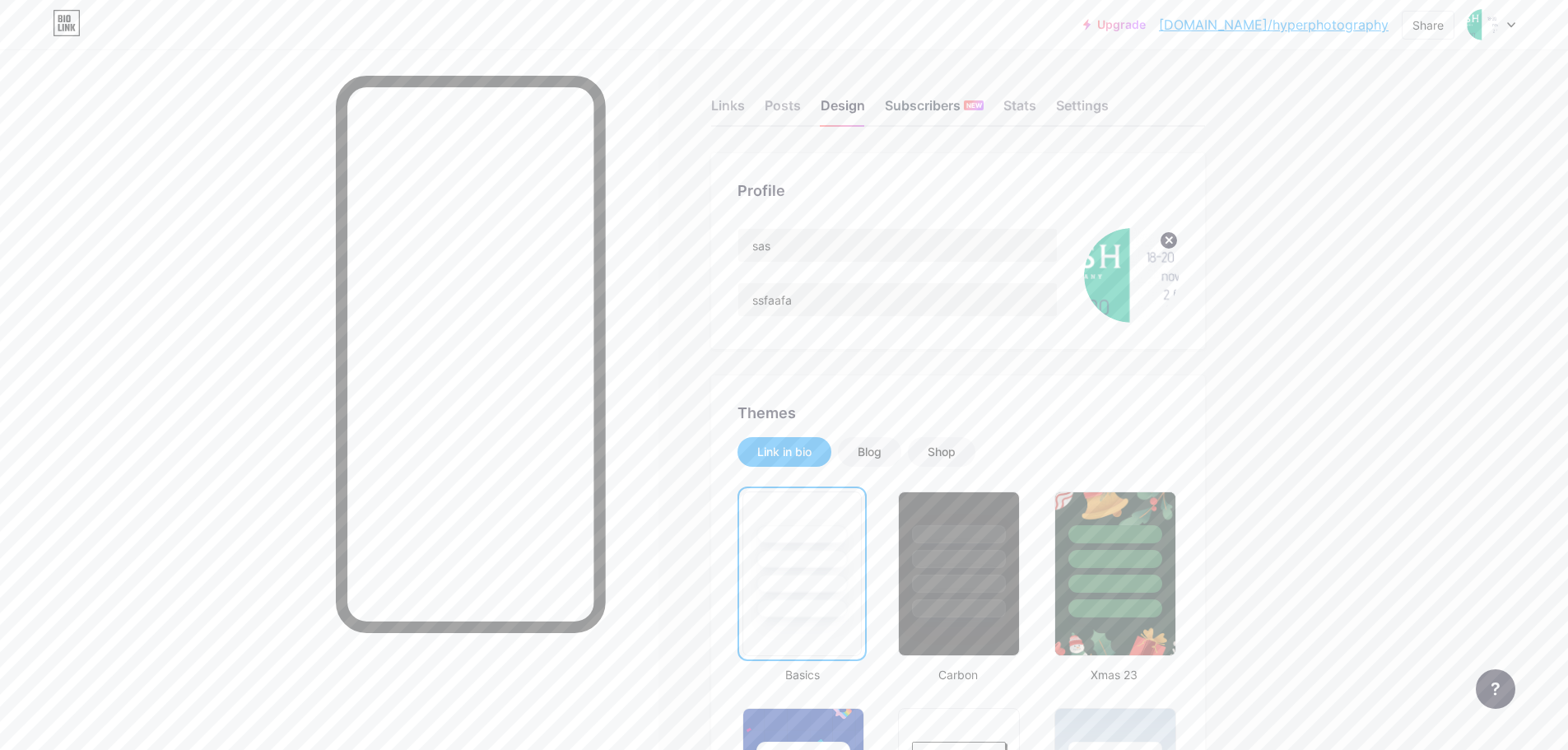
click at [938, 105] on div "Subscribers NEW" at bounding box center [934, 110] width 99 height 30
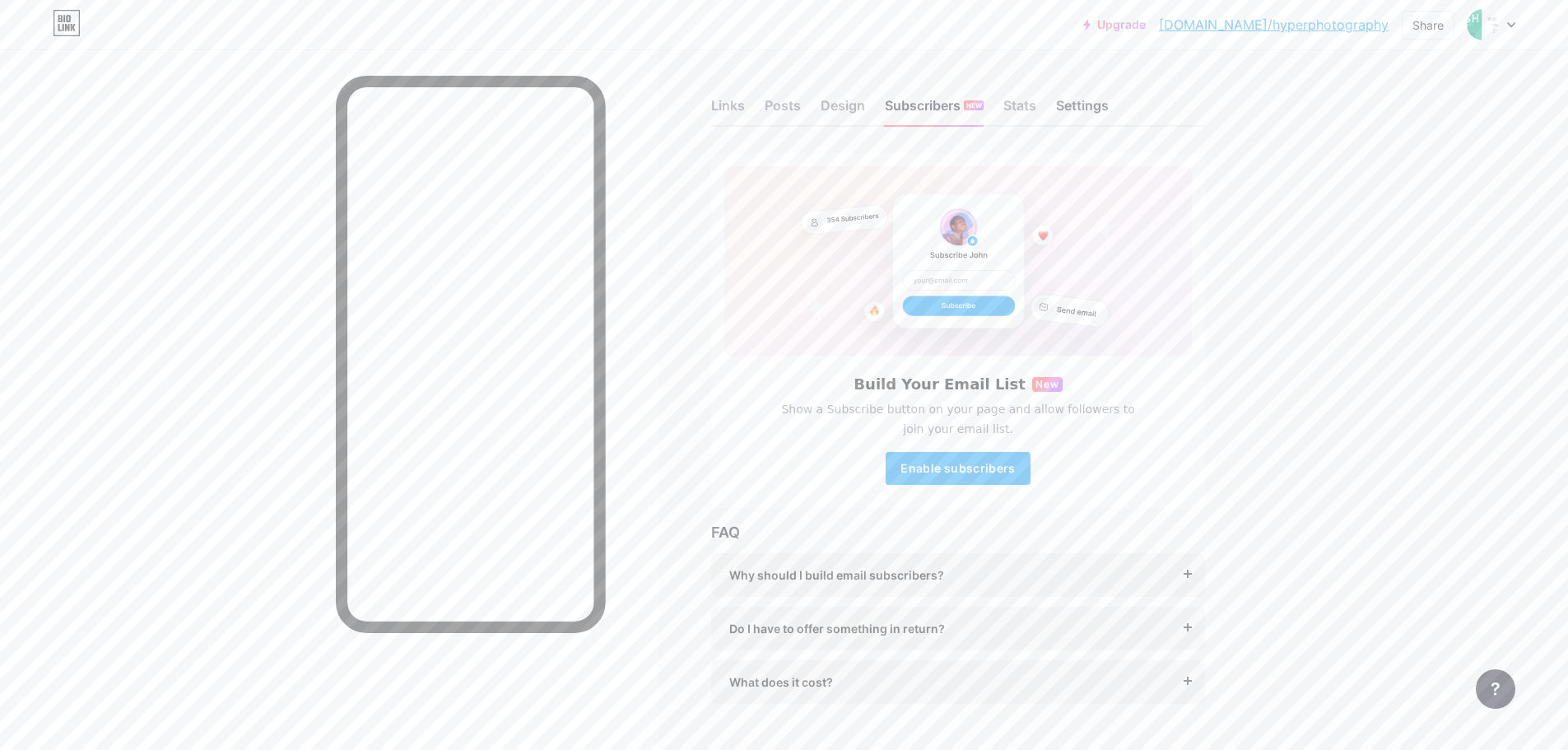
click at [1088, 104] on div "Settings" at bounding box center [1083, 110] width 53 height 30
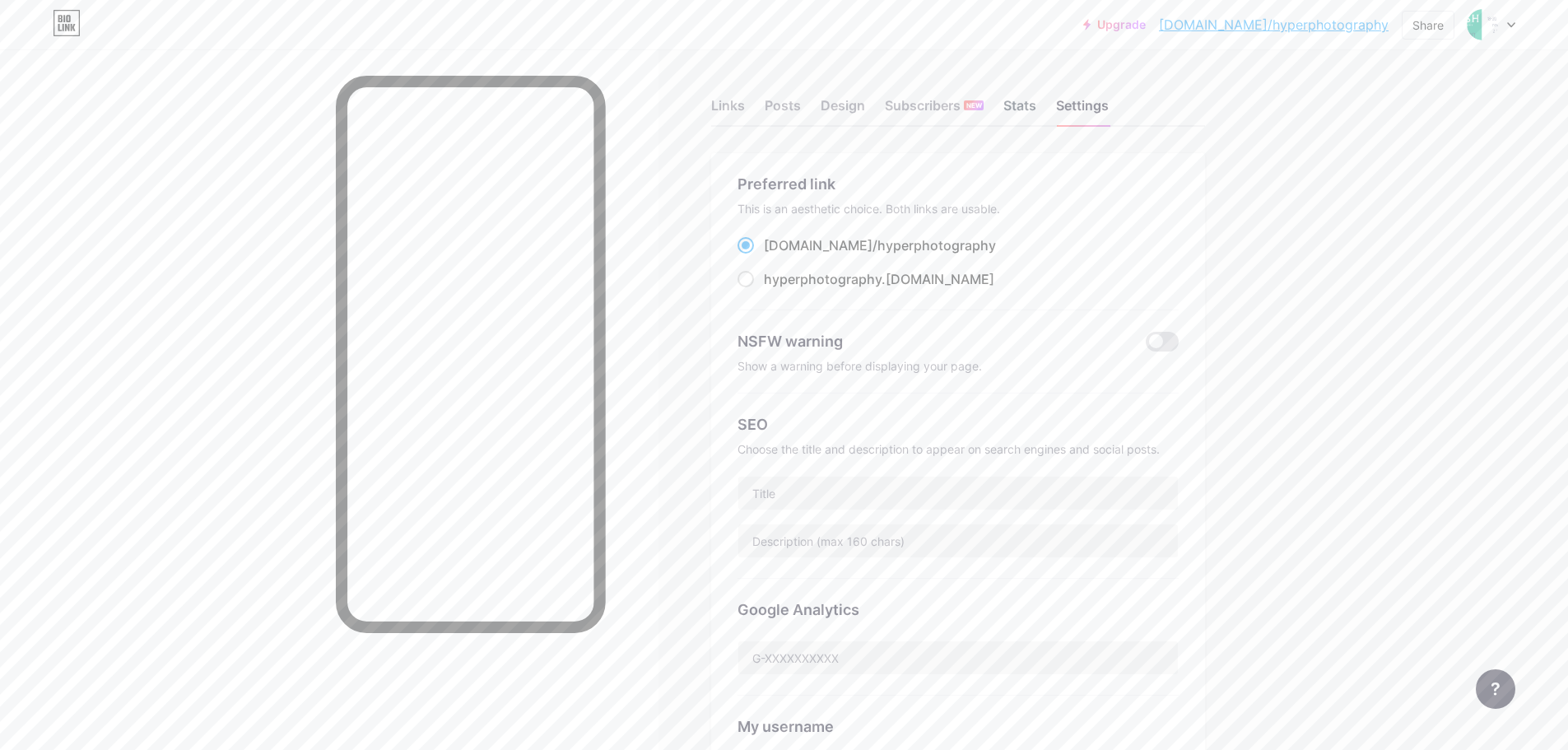
click at [1032, 101] on div "Stats" at bounding box center [1020, 110] width 33 height 30
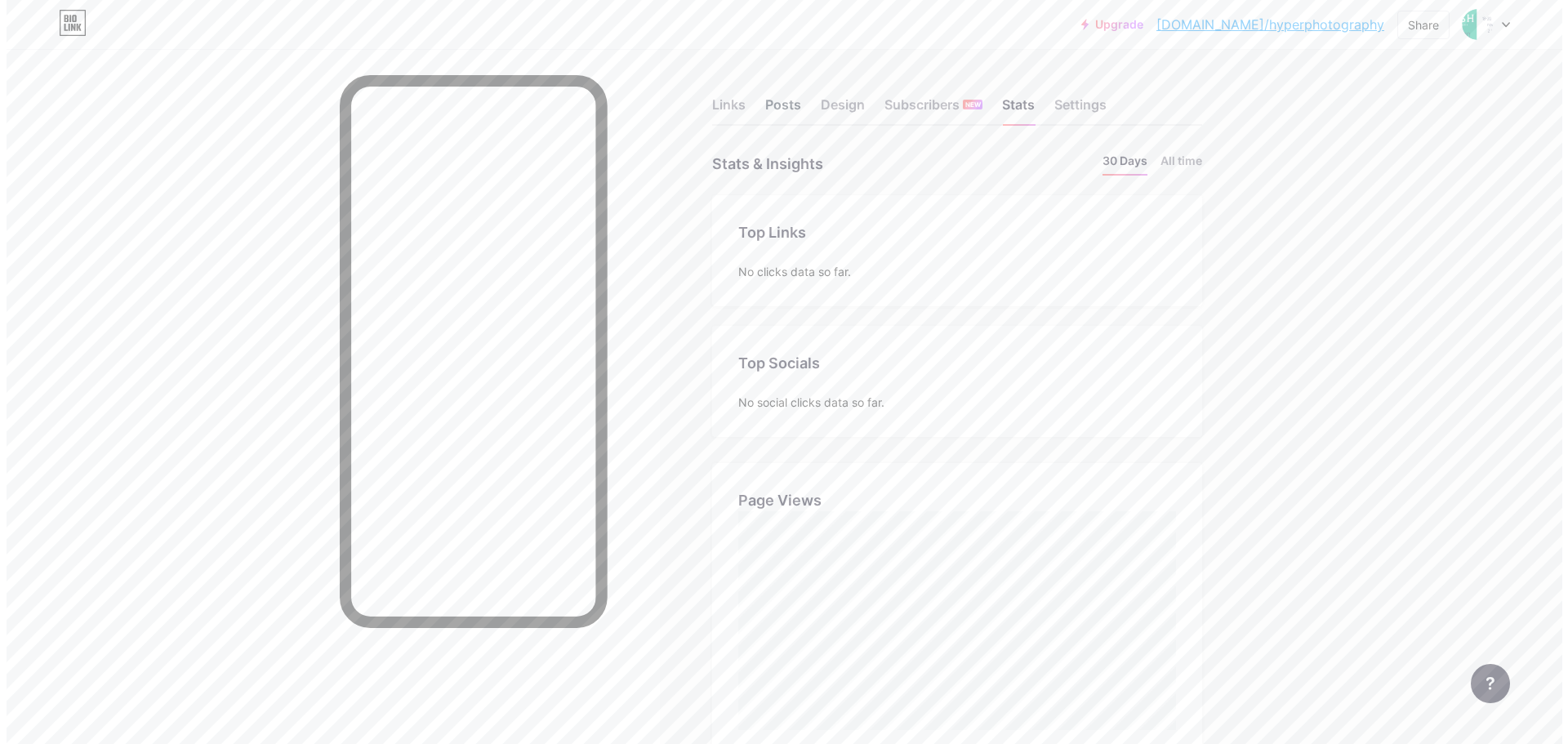
scroll to position [744, 1555]
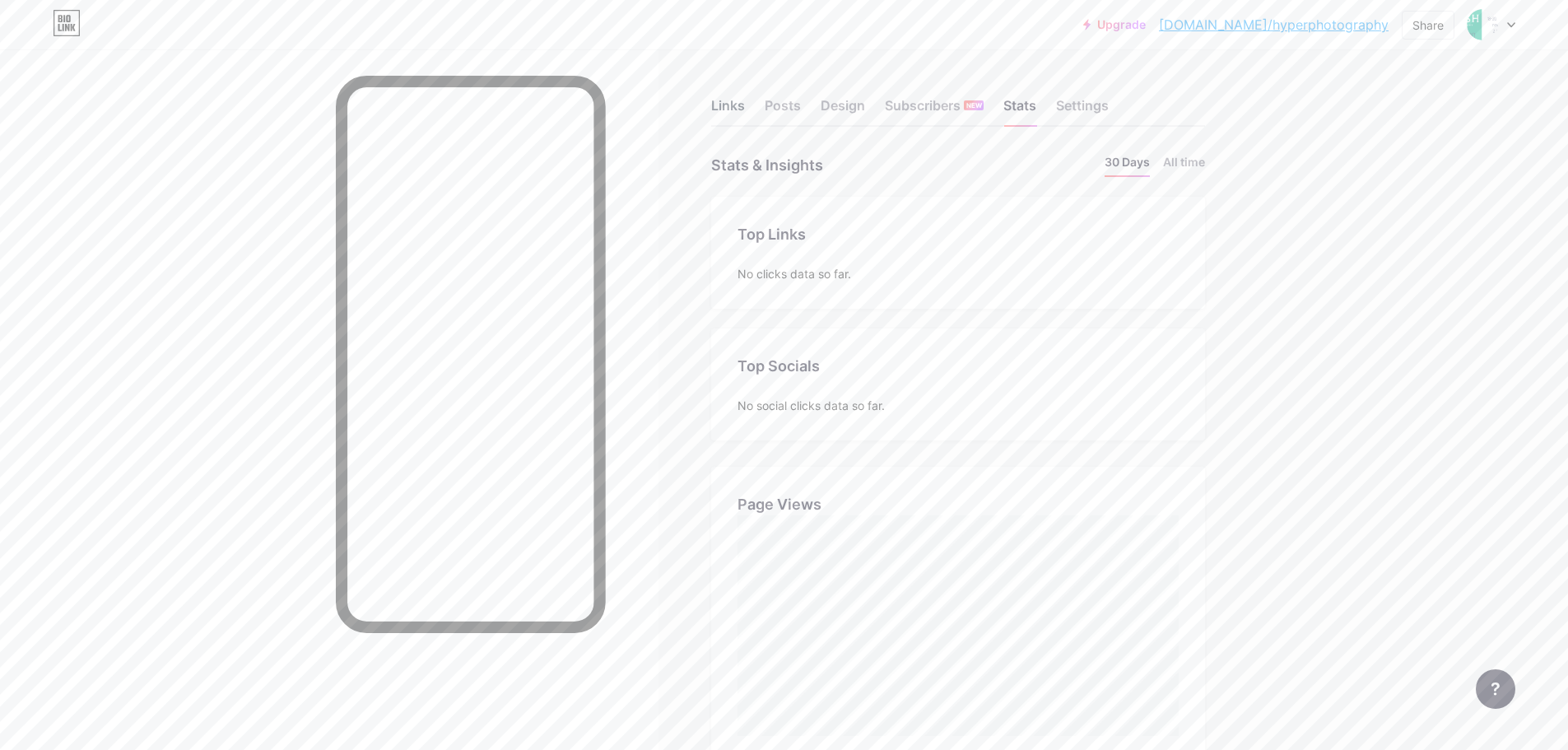
click at [733, 112] on div "Links" at bounding box center [728, 110] width 34 height 30
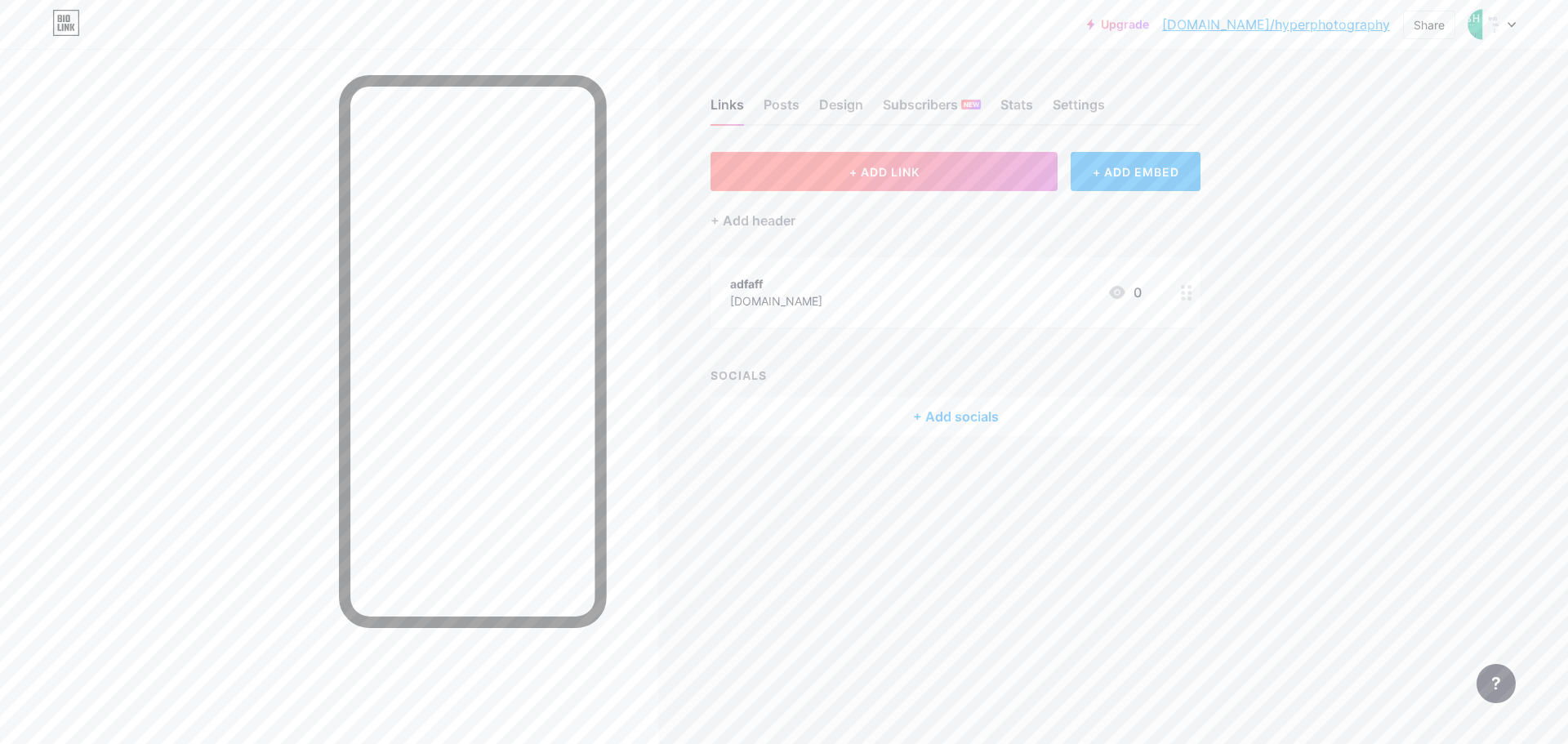
click at [828, 167] on button "+ ADD LINK" at bounding box center [884, 170] width 347 height 39
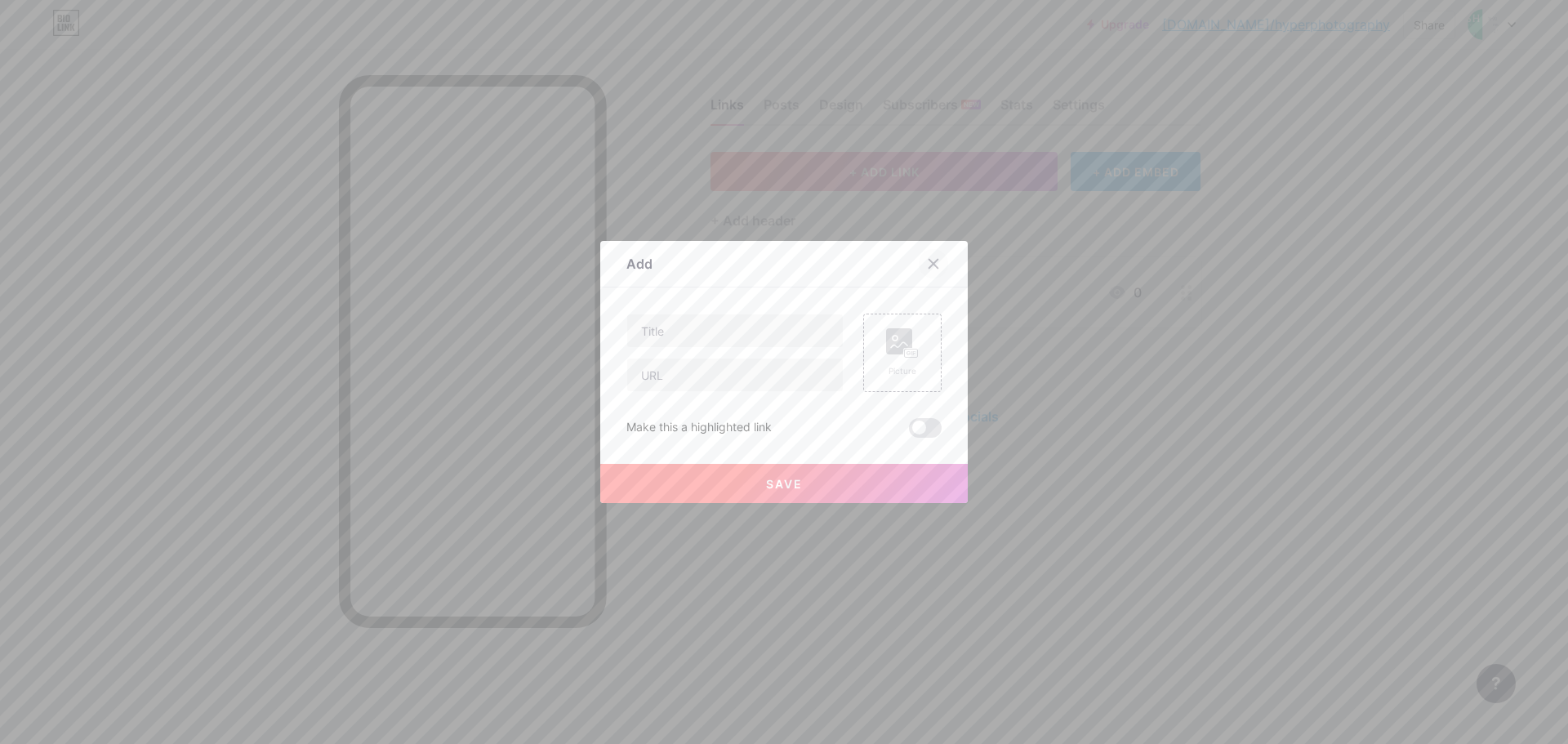
click at [930, 267] on icon at bounding box center [934, 264] width 9 height 9
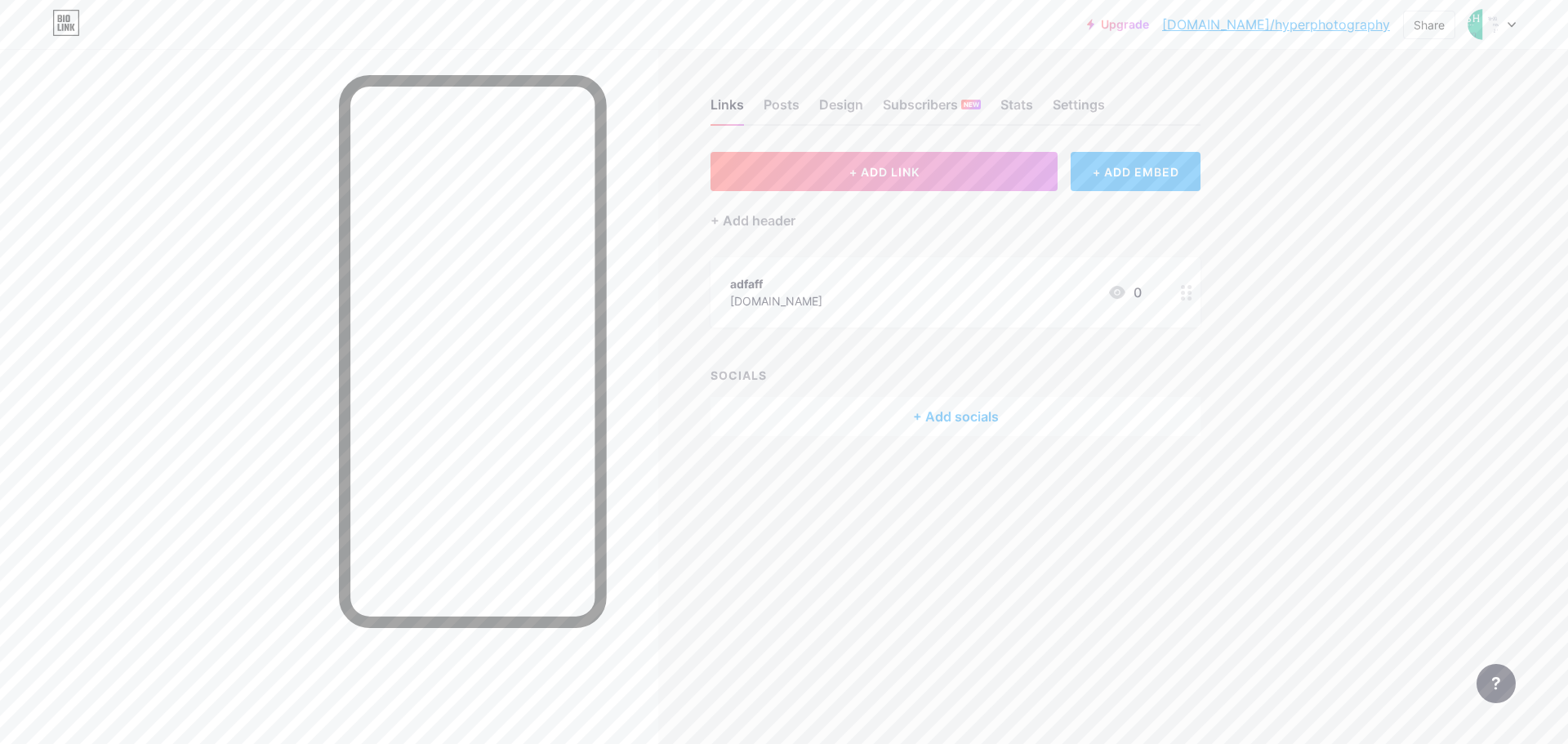
click at [1123, 188] on div "+ ADD EMBED" at bounding box center [1135, 170] width 130 height 39
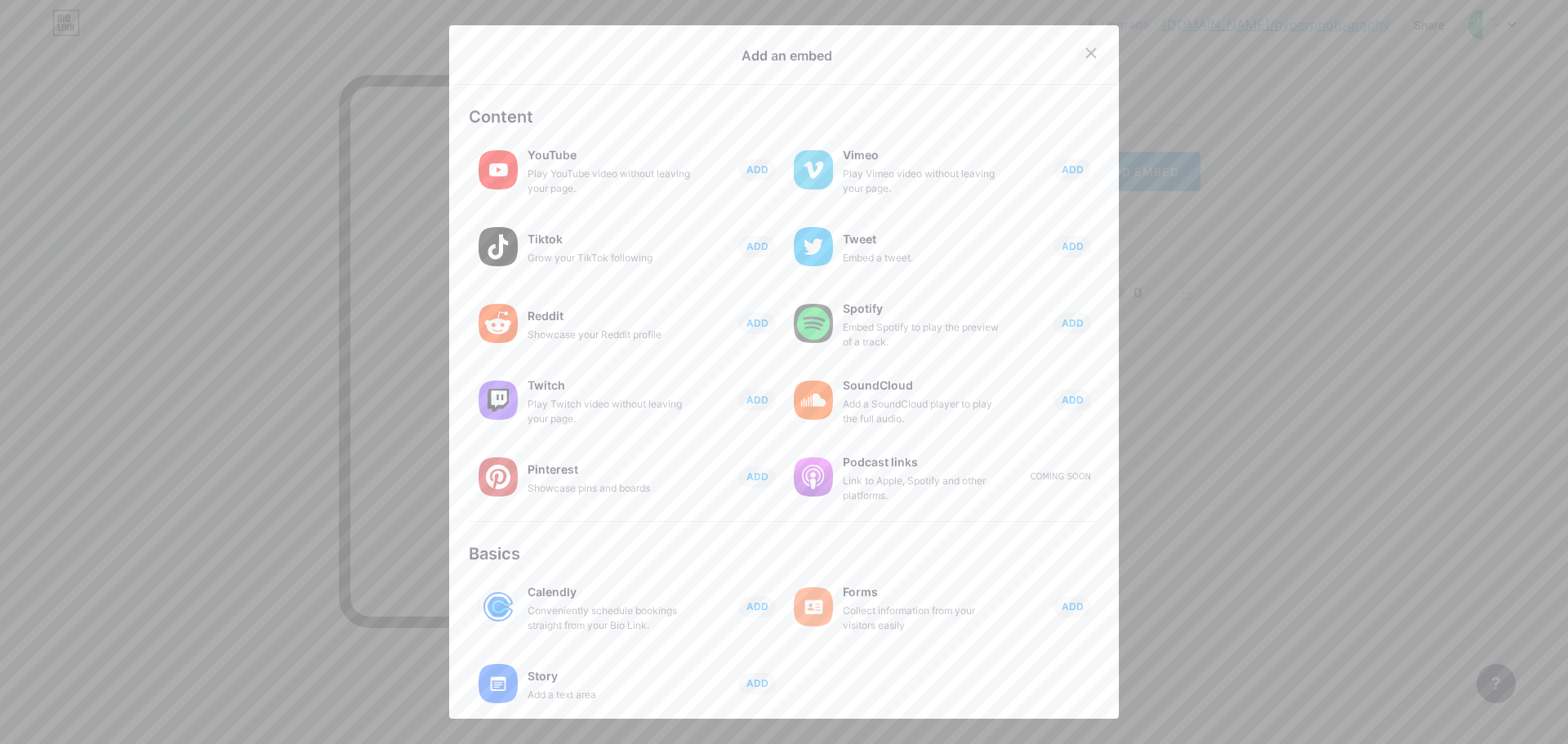
click at [1085, 56] on icon at bounding box center [1091, 53] width 13 height 13
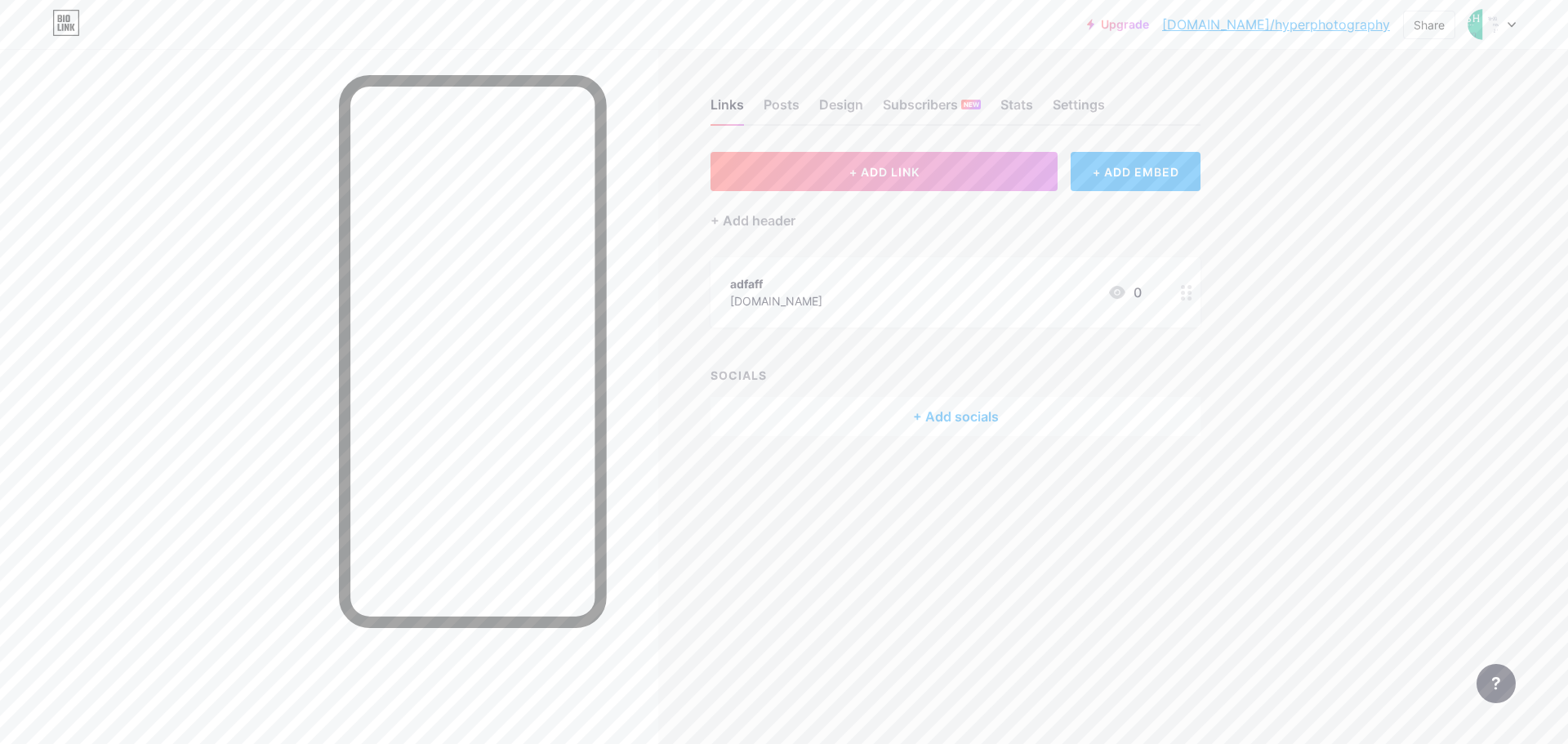
click at [1502, 27] on div at bounding box center [1492, 24] width 48 height 30
click at [1410, 186] on link "Account settings" at bounding box center [1414, 185] width 203 height 44
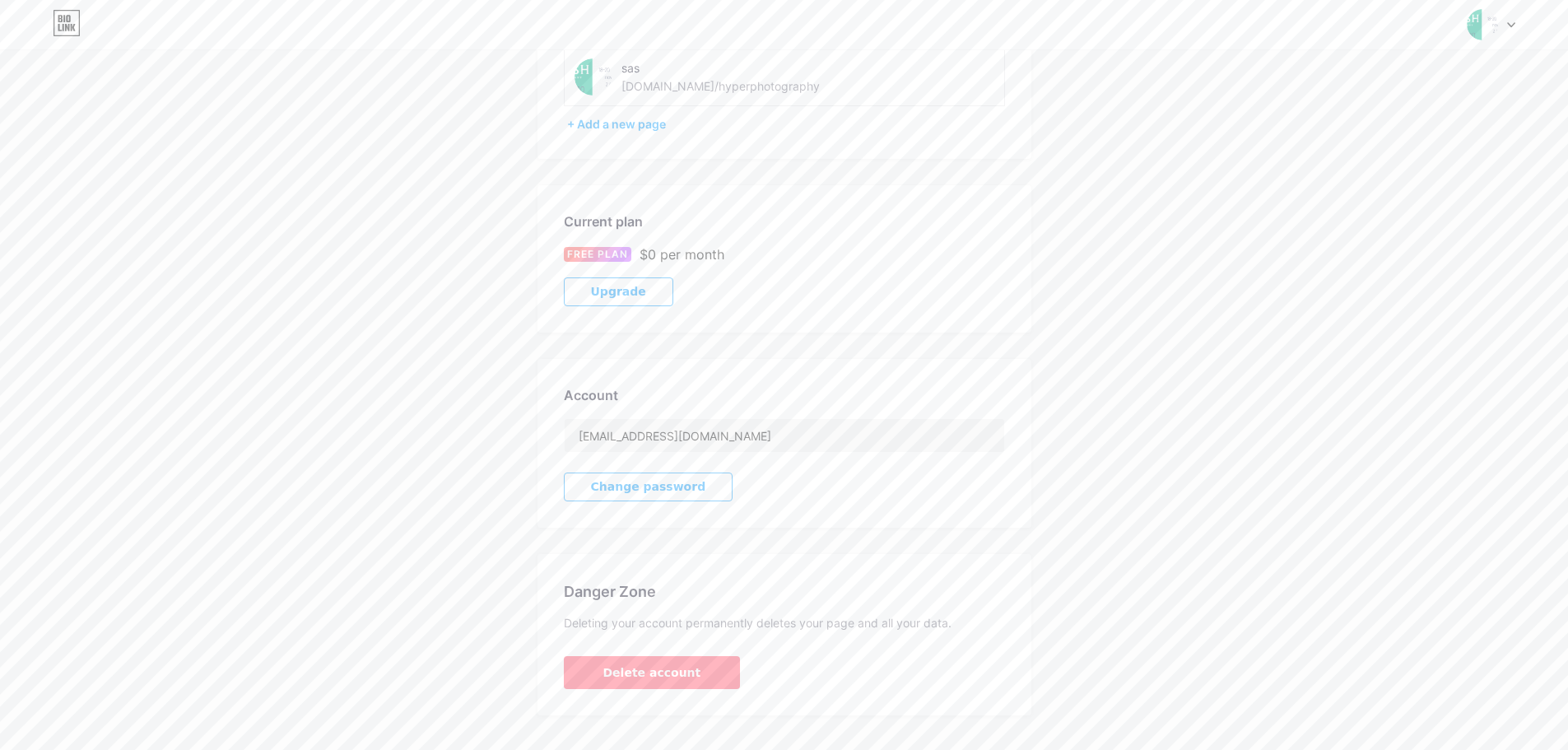
scroll to position [168, 0]
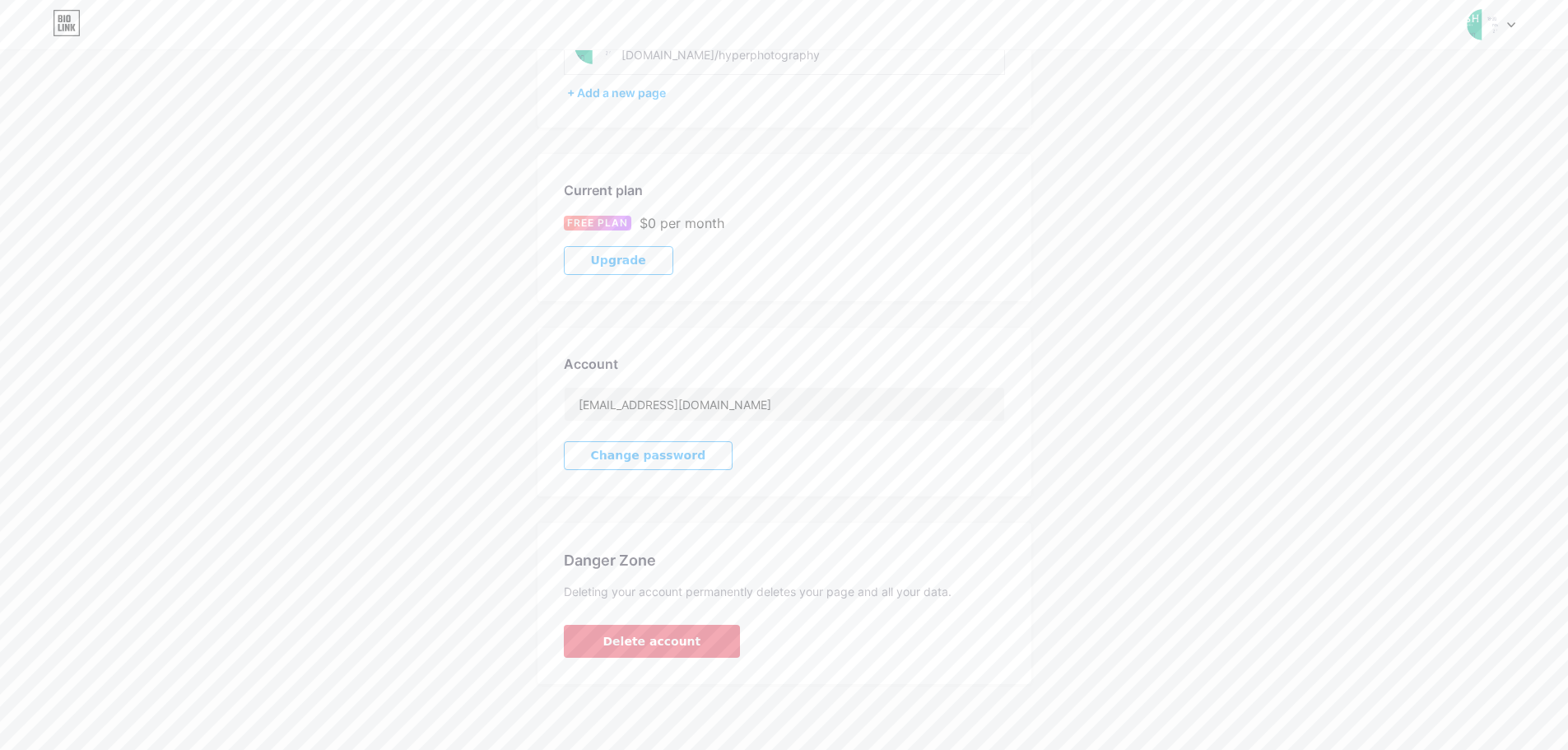
click at [668, 639] on span "Delete account" at bounding box center [653, 642] width 98 height 17
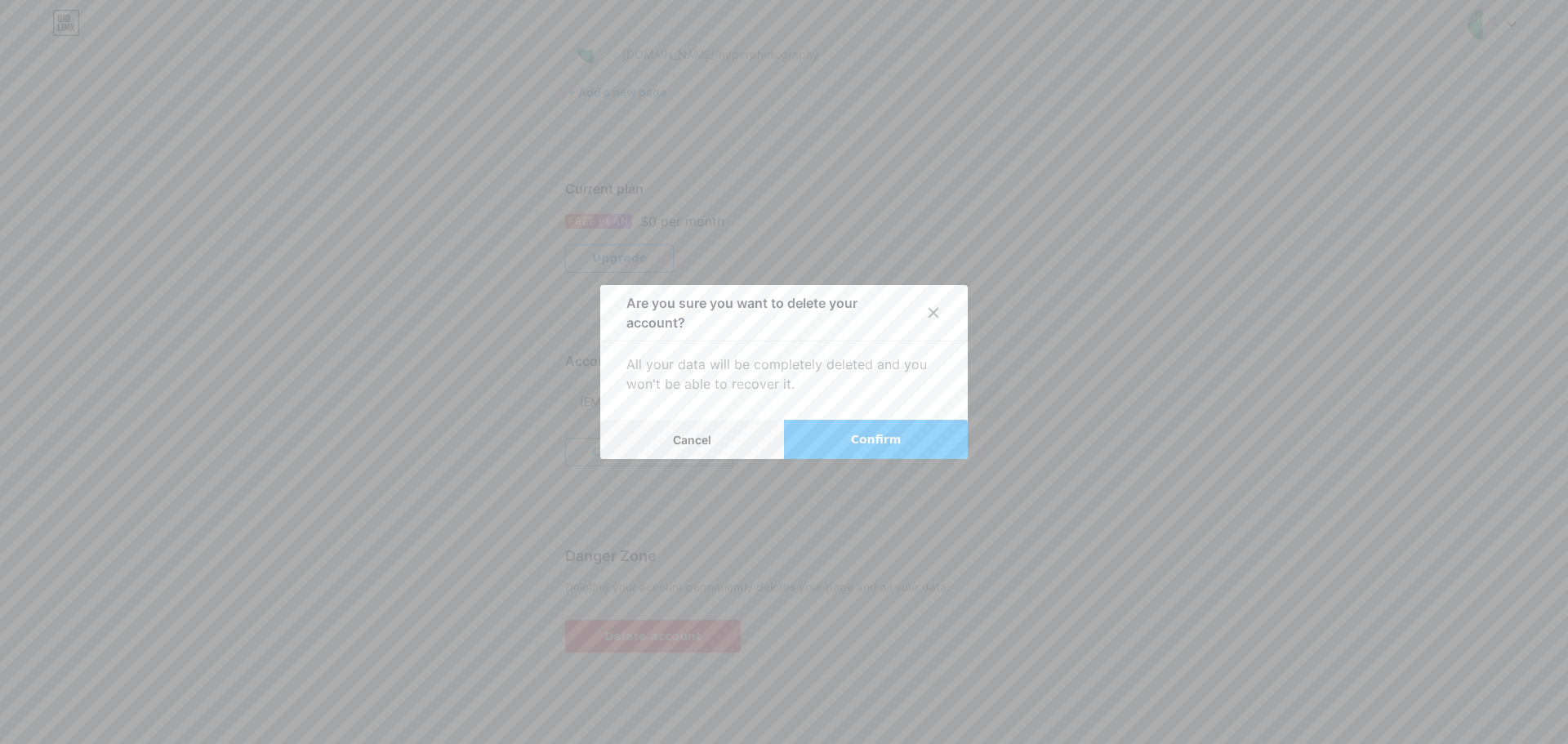
click at [868, 441] on span "Confirm" at bounding box center [876, 439] width 50 height 17
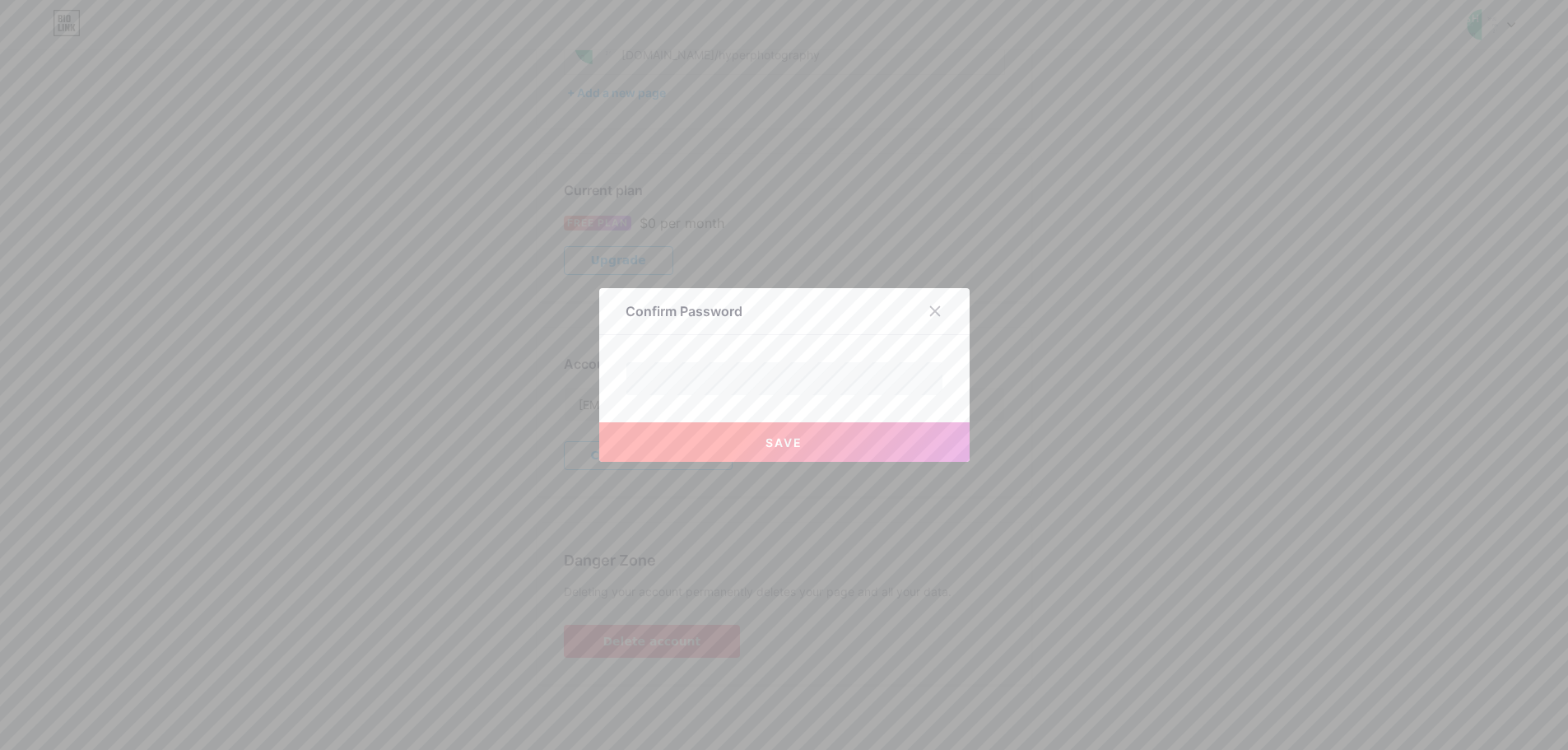
click at [875, 445] on button "Save" at bounding box center [784, 442] width 371 height 39
